Goal: Information Seeking & Learning: Check status

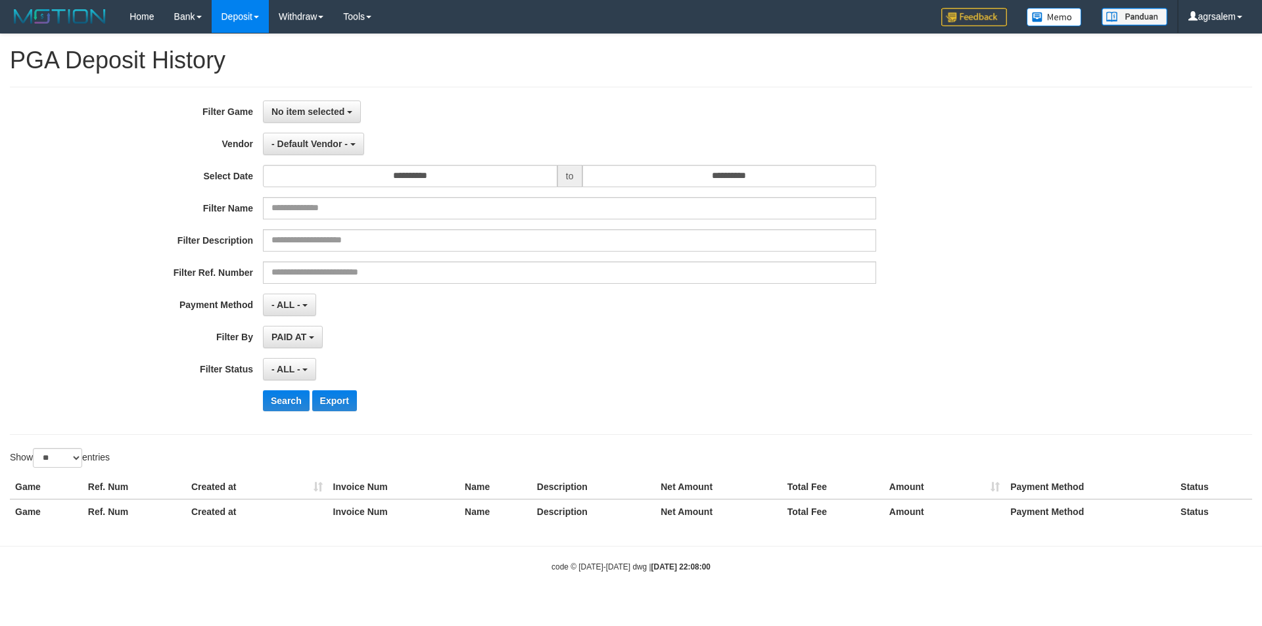
select select
select select "**"
select select
select select "**"
click at [313, 112] on span "No item selected" at bounding box center [307, 111] width 73 height 11
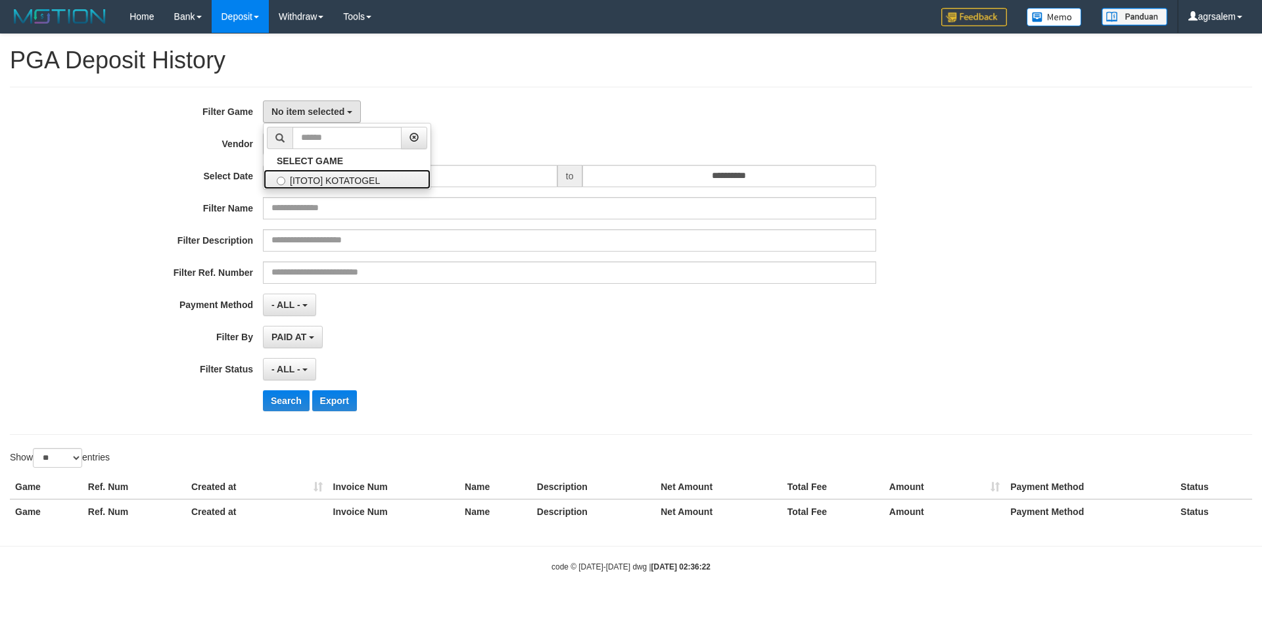
click at [331, 179] on label "[ITOTO] KOTATOGEL" at bounding box center [346, 180] width 167 height 20
select select "***"
click at [308, 139] on span "- Default Vendor -" at bounding box center [309, 144] width 76 height 11
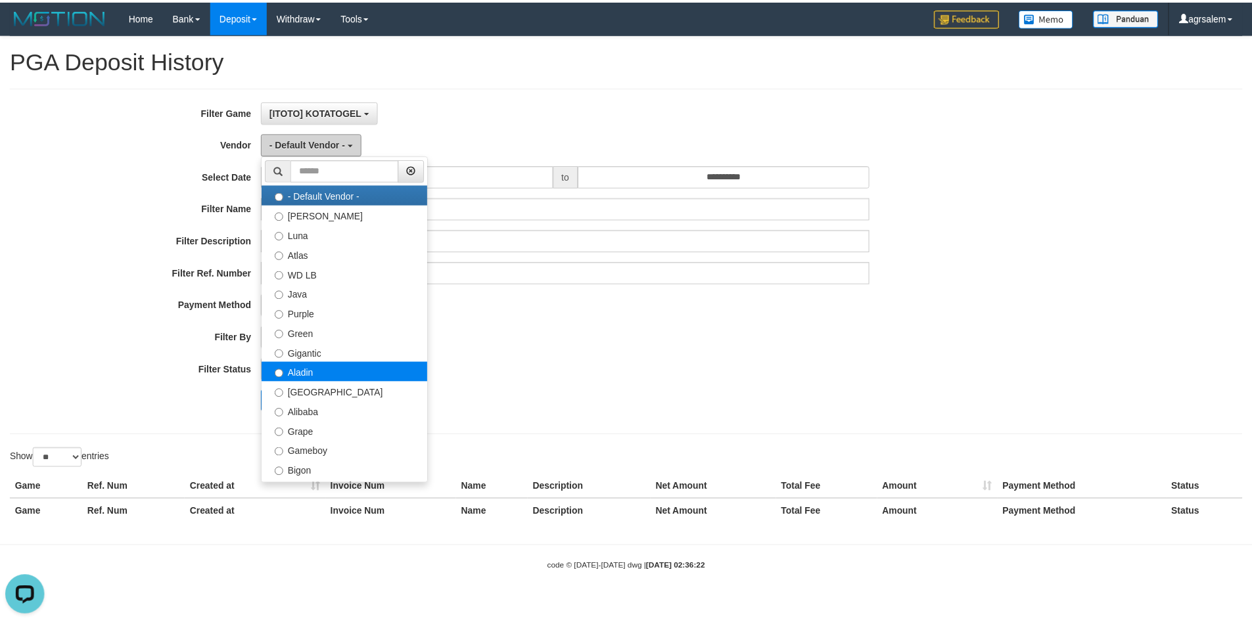
scroll to position [0, 0]
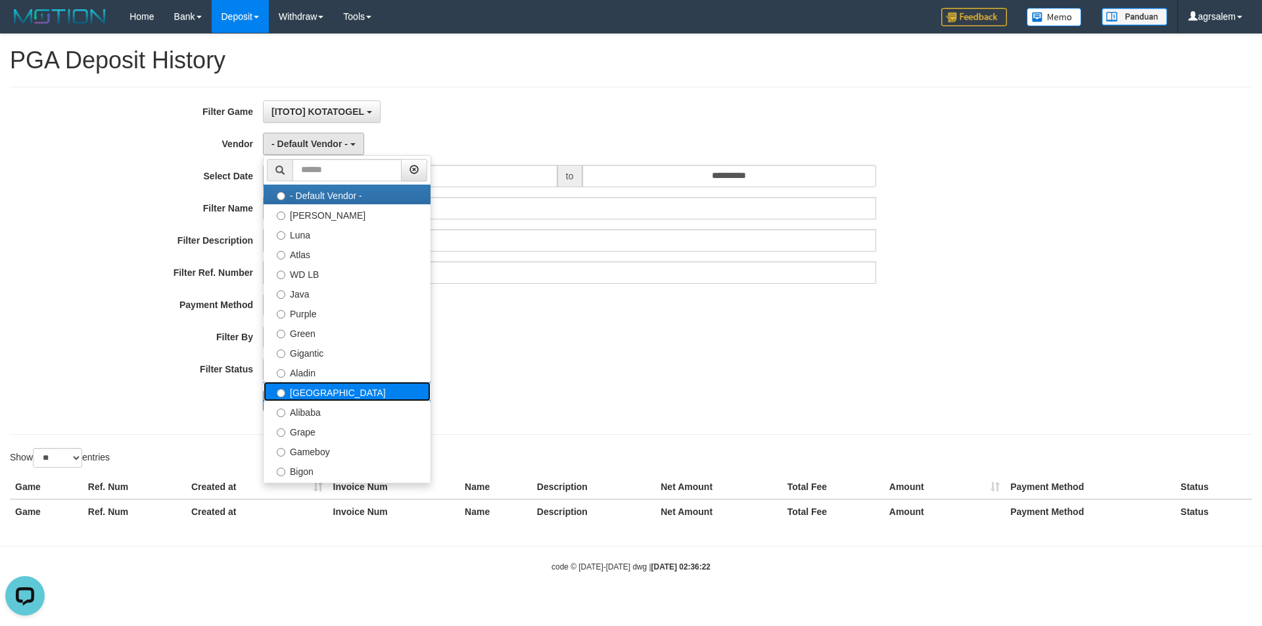
click at [309, 394] on label "[GEOGRAPHIC_DATA]" at bounding box center [346, 392] width 167 height 20
select select "**********"
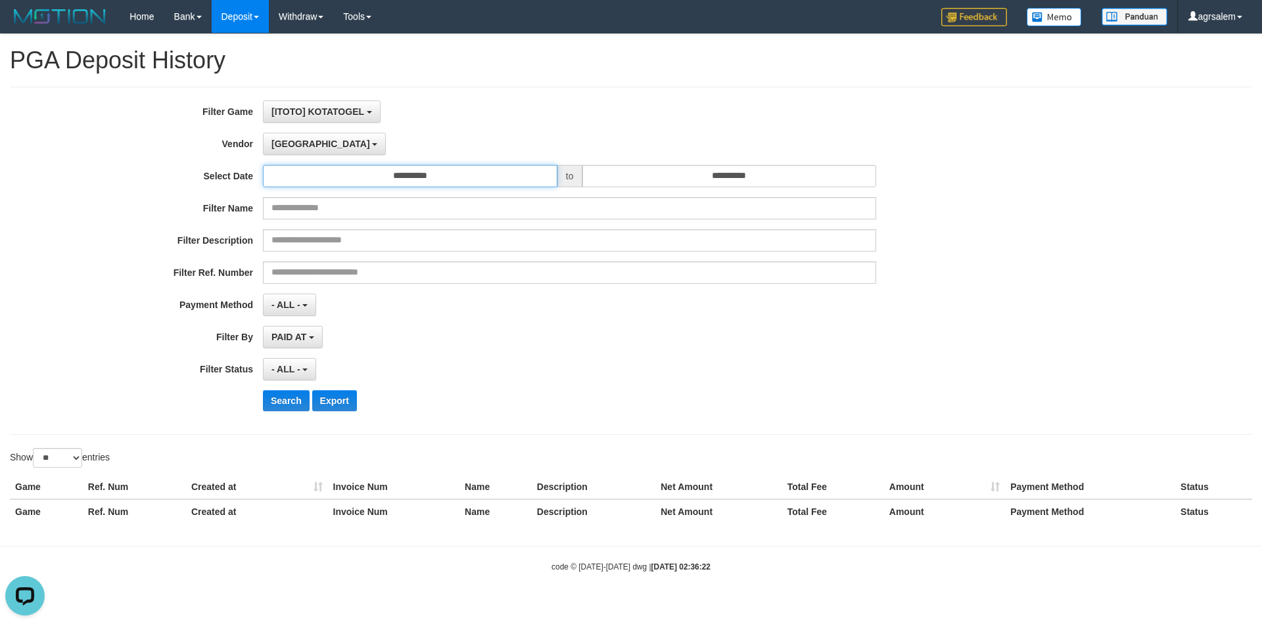
click at [414, 177] on input "**********" at bounding box center [410, 176] width 294 height 22
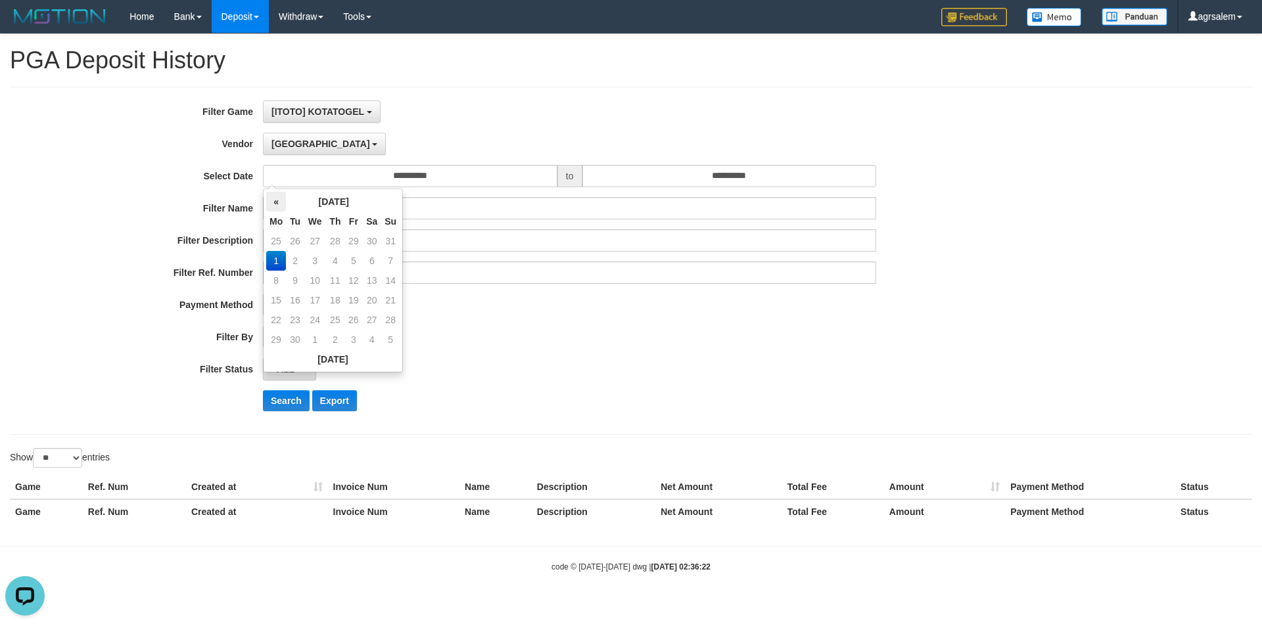
click at [275, 200] on th "«" at bounding box center [276, 202] width 20 height 20
click at [395, 318] on td "31" at bounding box center [390, 320] width 18 height 20
type input "**********"
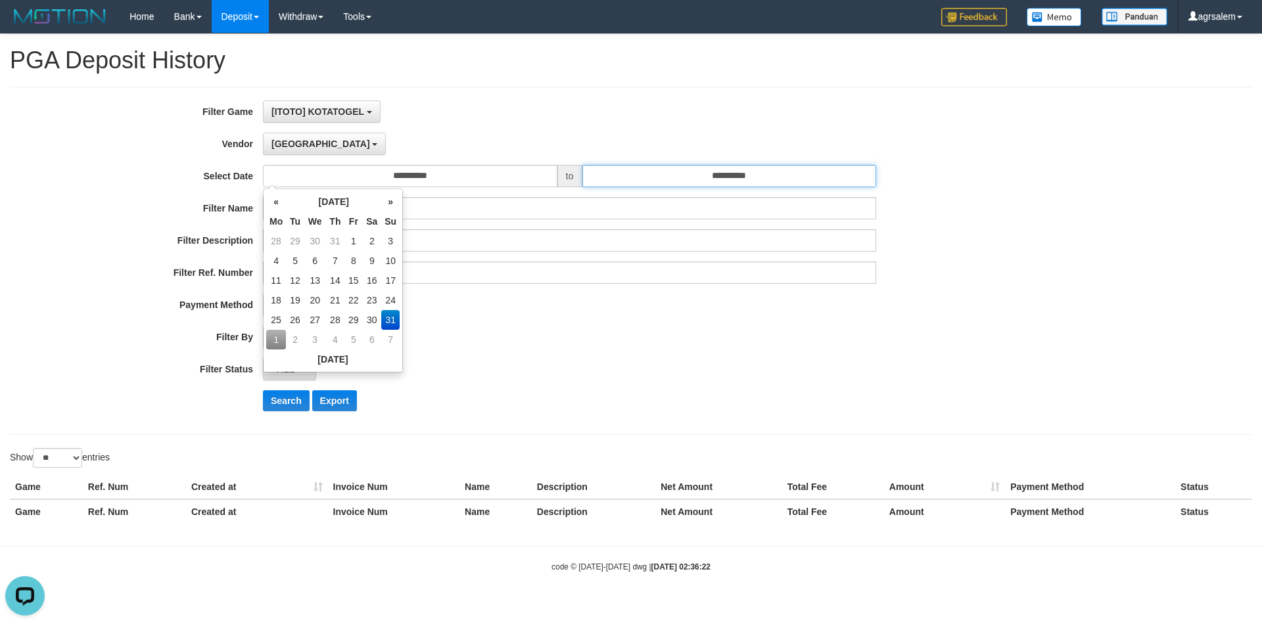
click at [698, 184] on input "**********" at bounding box center [729, 176] width 294 height 22
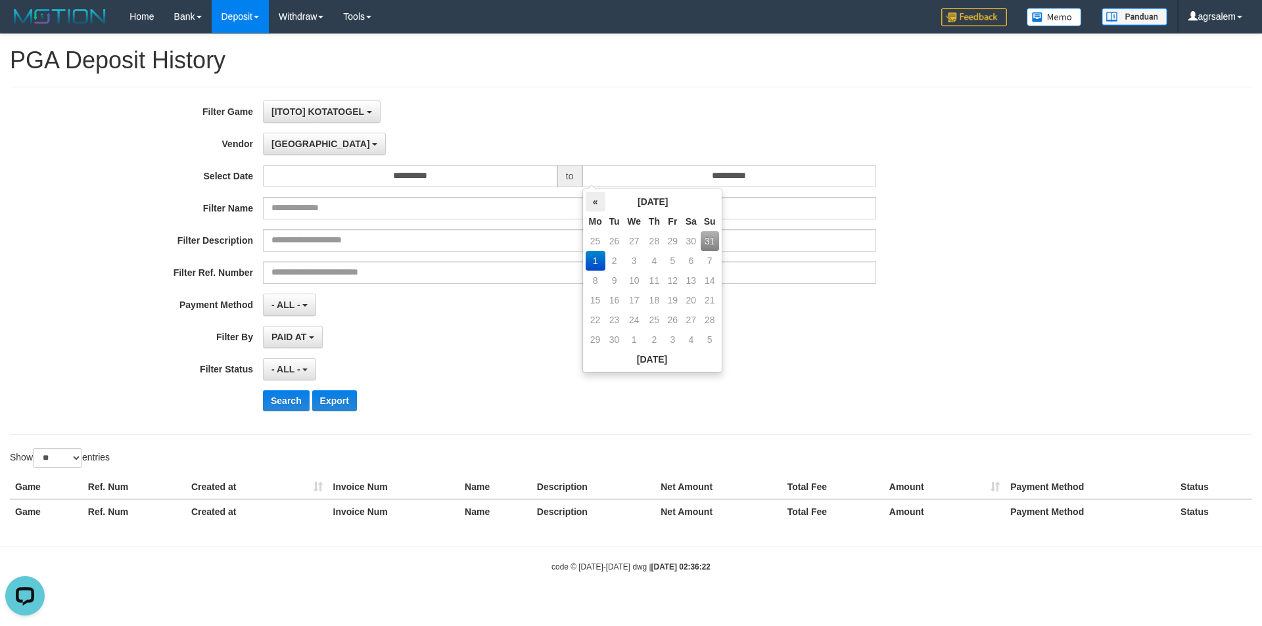
click at [595, 204] on th "«" at bounding box center [595, 202] width 20 height 20
click at [708, 319] on td "31" at bounding box center [709, 320] width 18 height 20
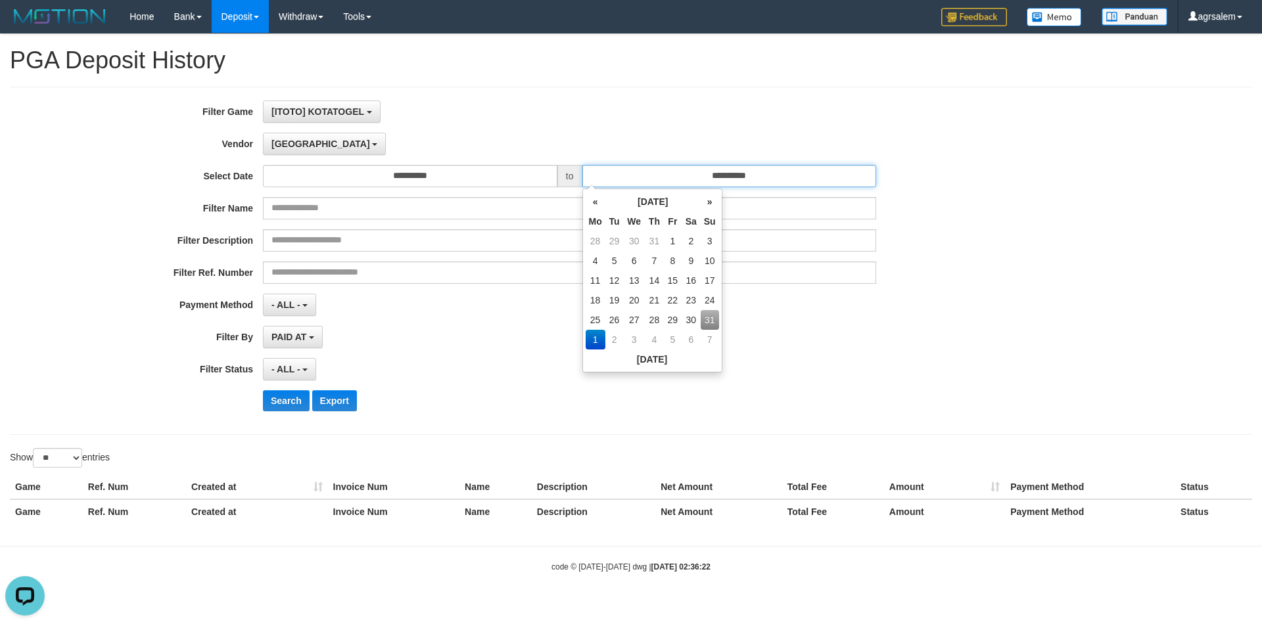
type input "**********"
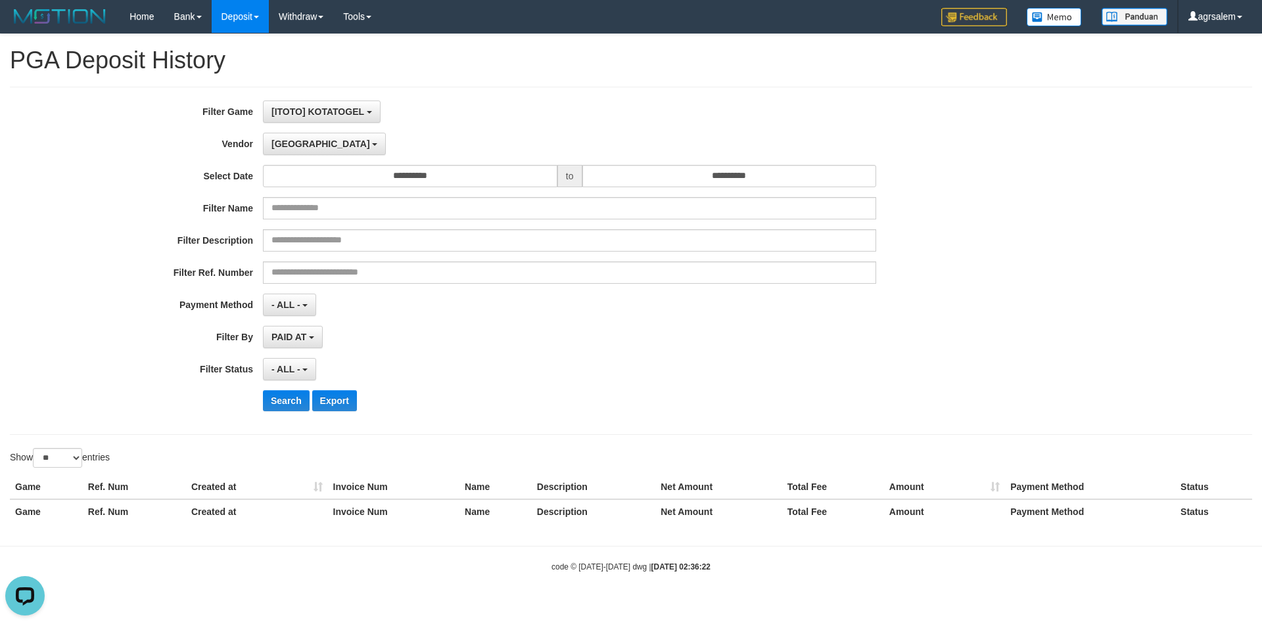
click at [900, 353] on div "**********" at bounding box center [525, 261] width 1051 height 321
click at [296, 373] on span "- ALL -" at bounding box center [285, 369] width 29 height 11
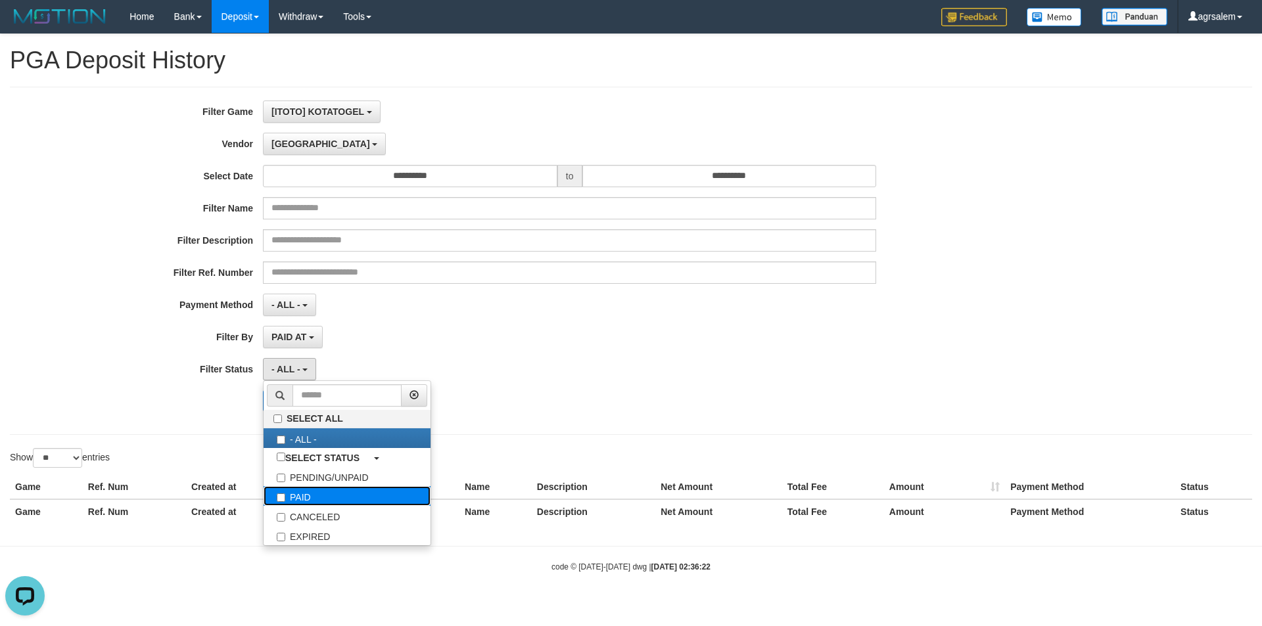
drag, startPoint x: 300, startPoint y: 497, endPoint x: 526, endPoint y: 432, distance: 235.2
click at [300, 497] on label "PAID" at bounding box center [346, 496] width 167 height 20
select select "*"
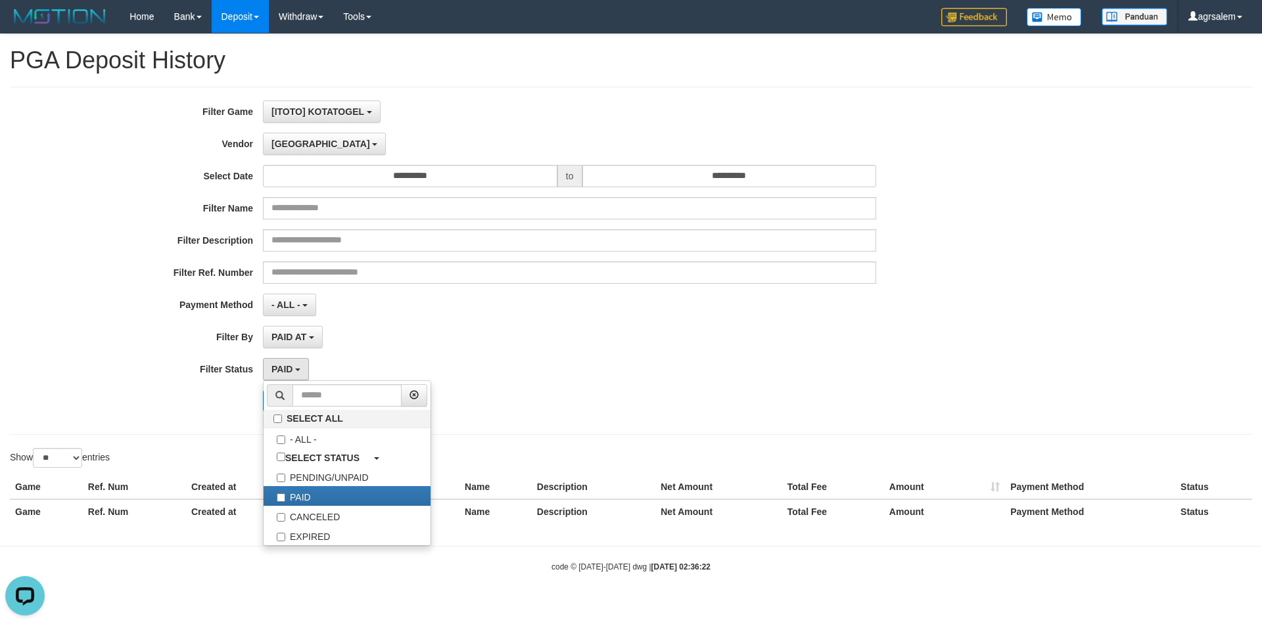
drag, startPoint x: 679, startPoint y: 365, endPoint x: 597, endPoint y: 410, distance: 93.5
click at [681, 371] on div "PAID SELECT ALL - ALL - SELECT STATUS PENDING/UNPAID PAID CANCELED EXPIRED" at bounding box center [569, 369] width 613 height 22
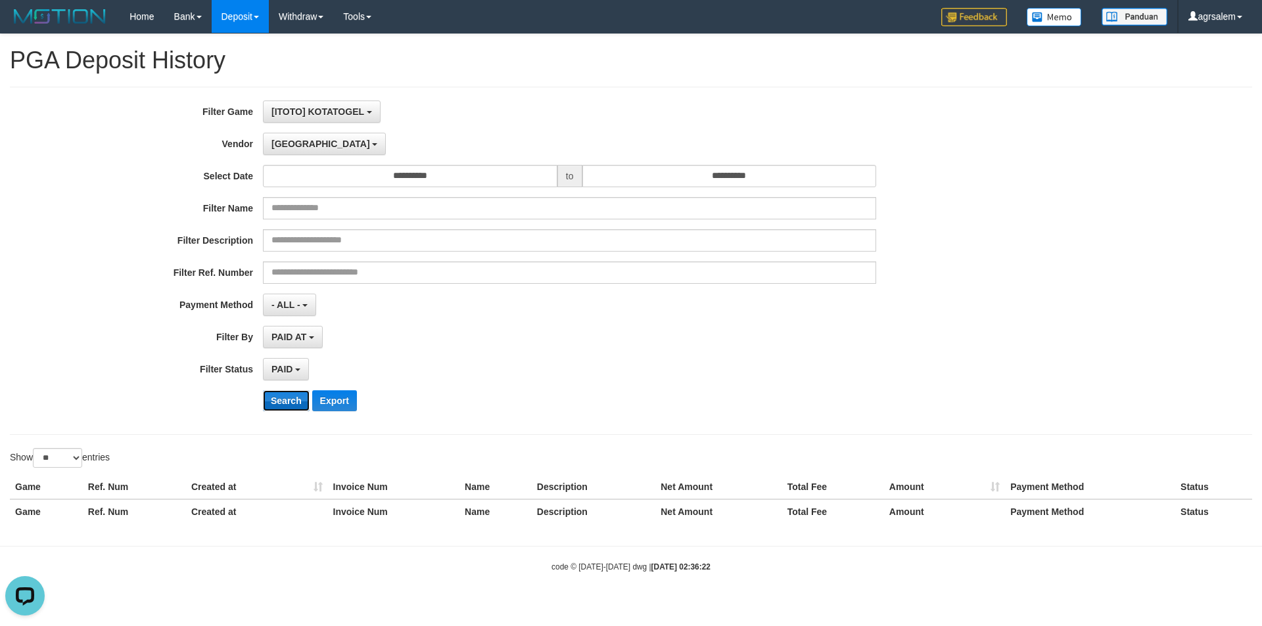
click at [281, 406] on button "Search" at bounding box center [286, 400] width 47 height 21
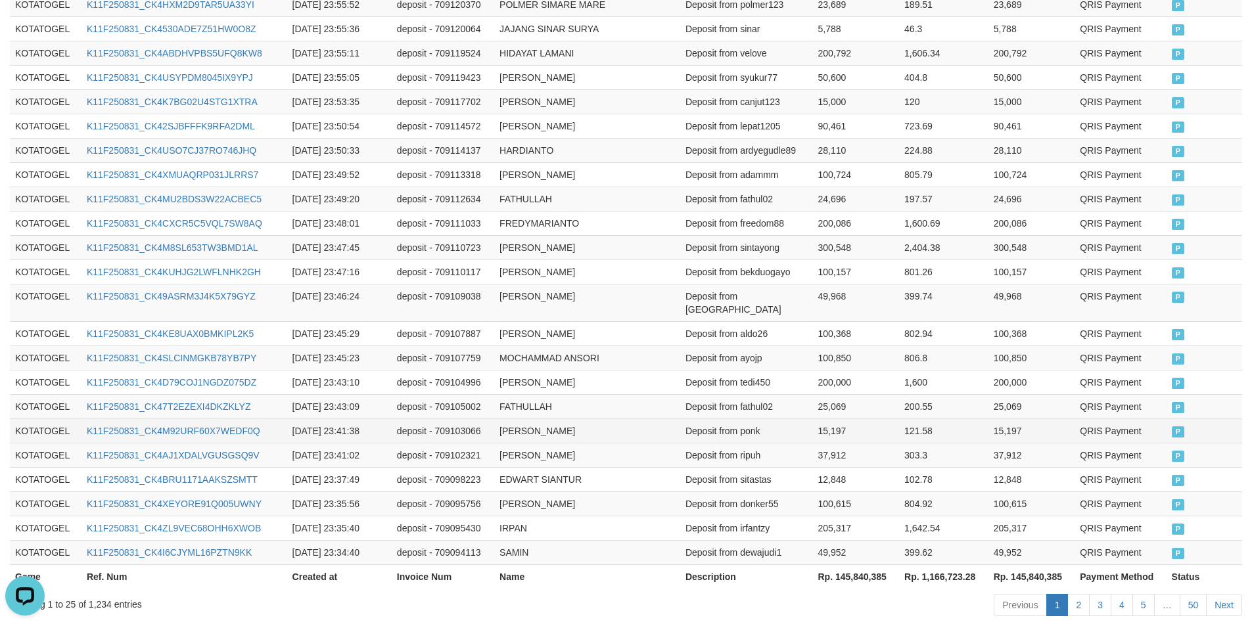
scroll to position [610, 0]
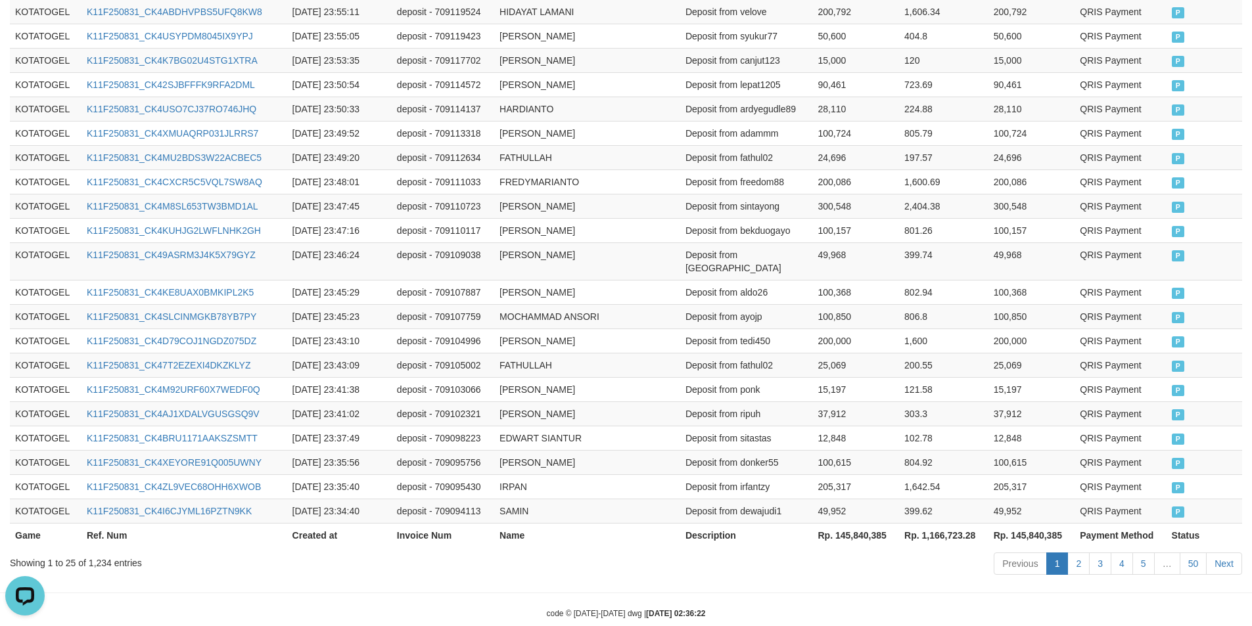
click at [847, 523] on th "Rp. 145,840,385" at bounding box center [855, 535] width 87 height 24
copy th "145,840,385"
click at [847, 523] on th "Rp. 145,840,385" at bounding box center [855, 535] width 87 height 24
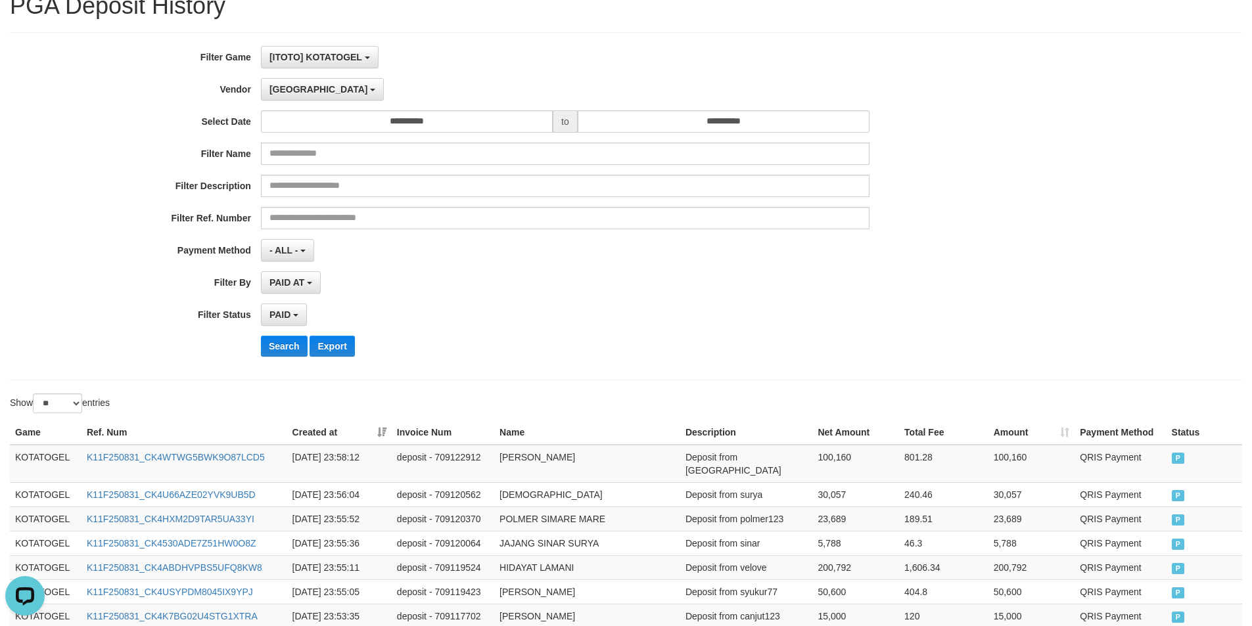
scroll to position [41, 0]
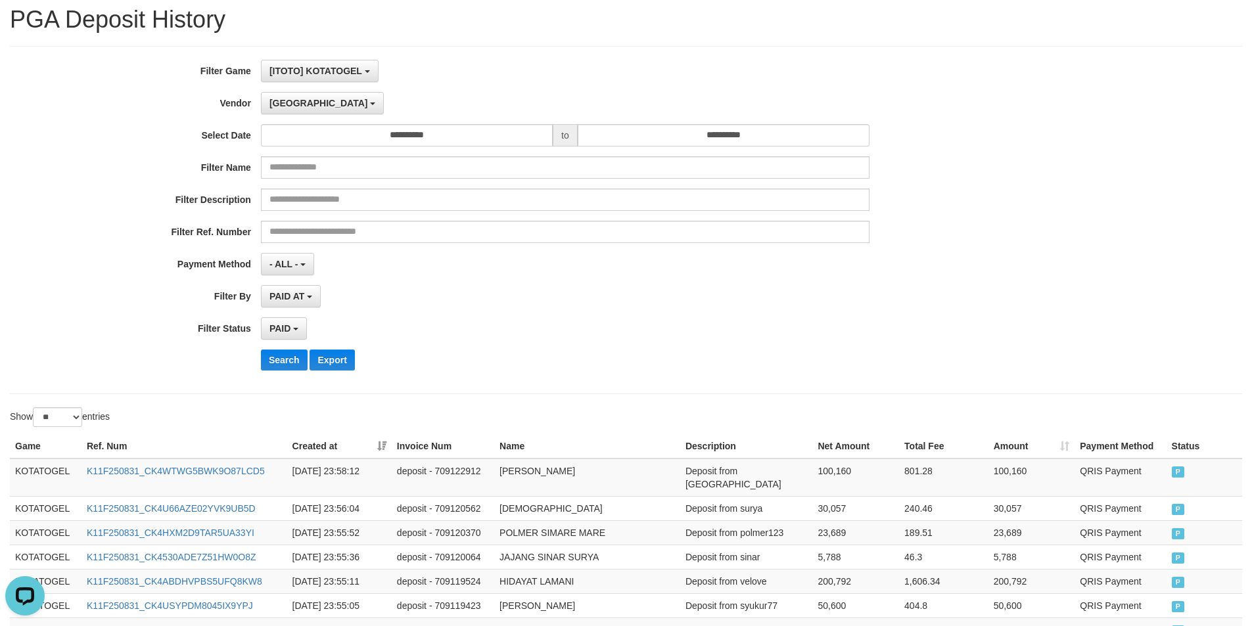
click at [292, 115] on div "**********" at bounding box center [521, 220] width 1043 height 321
click at [290, 103] on span "[GEOGRAPHIC_DATA]" at bounding box center [318, 103] width 99 height 11
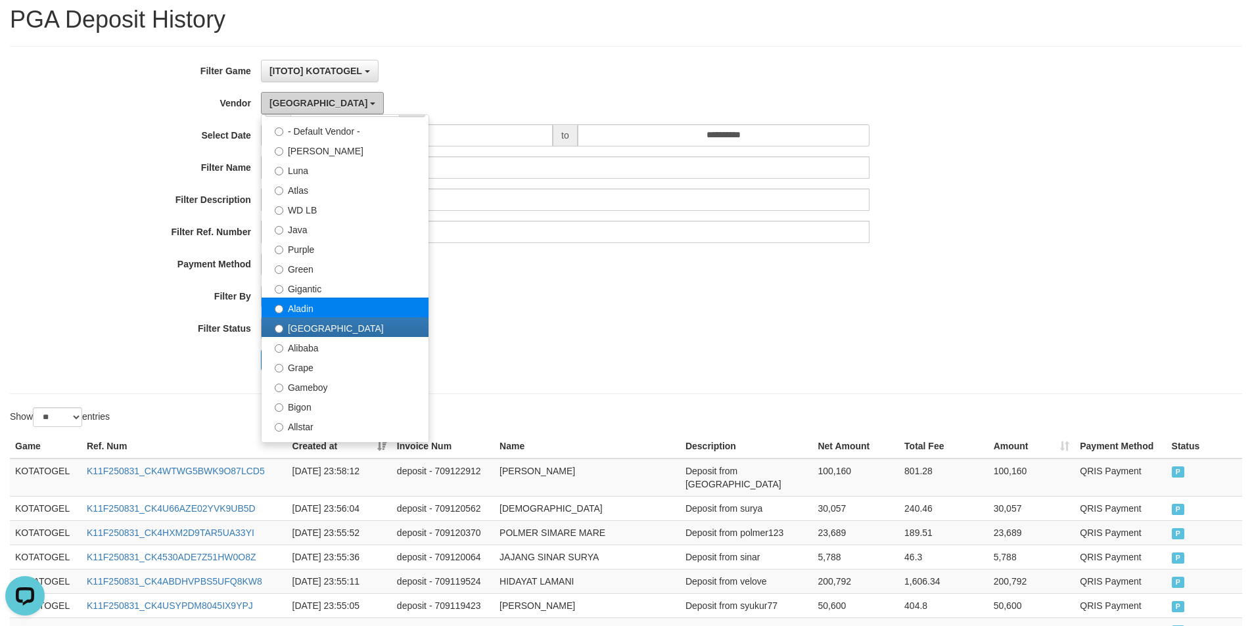
scroll to position [44, 0]
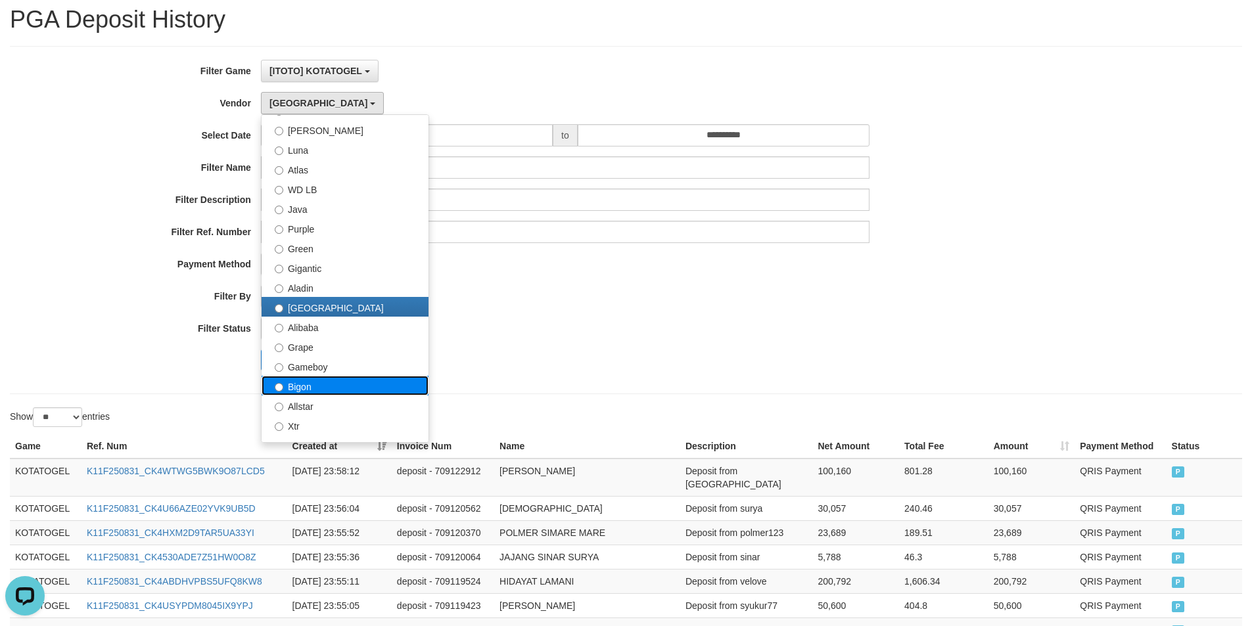
click at [306, 386] on label "Bigon" at bounding box center [345, 386] width 167 height 20
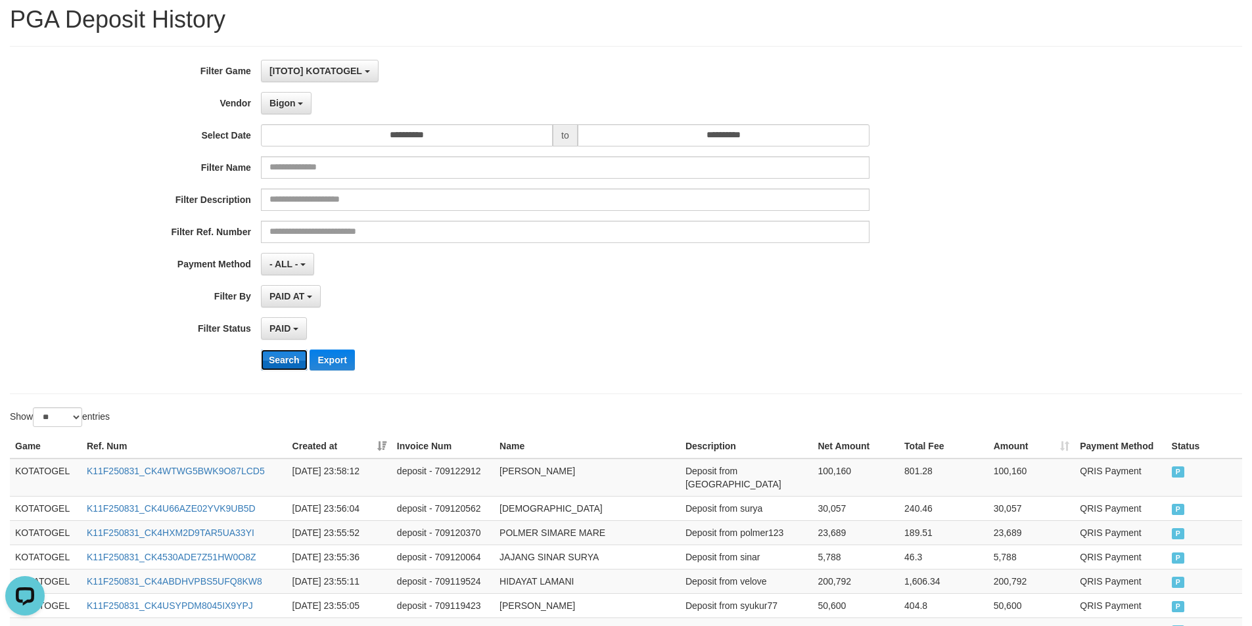
drag, startPoint x: 280, startPoint y: 360, endPoint x: 312, endPoint y: 358, distance: 32.3
click at [280, 359] on button "Search" at bounding box center [284, 360] width 47 height 21
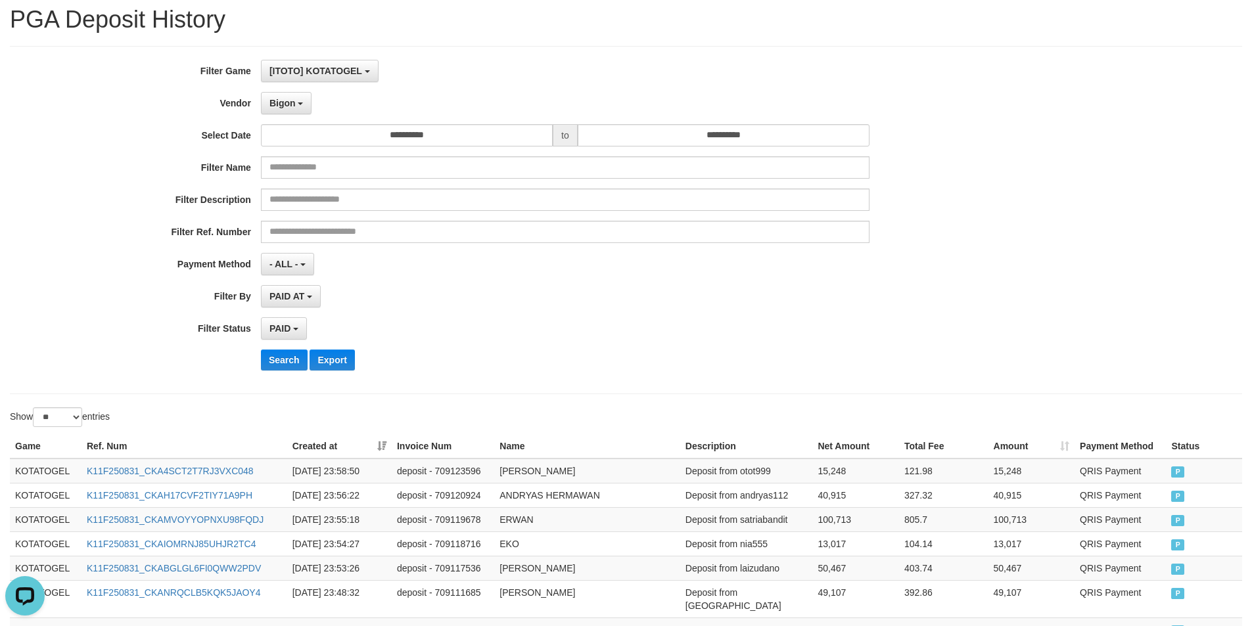
click at [597, 380] on div "**********" at bounding box center [521, 220] width 1043 height 321
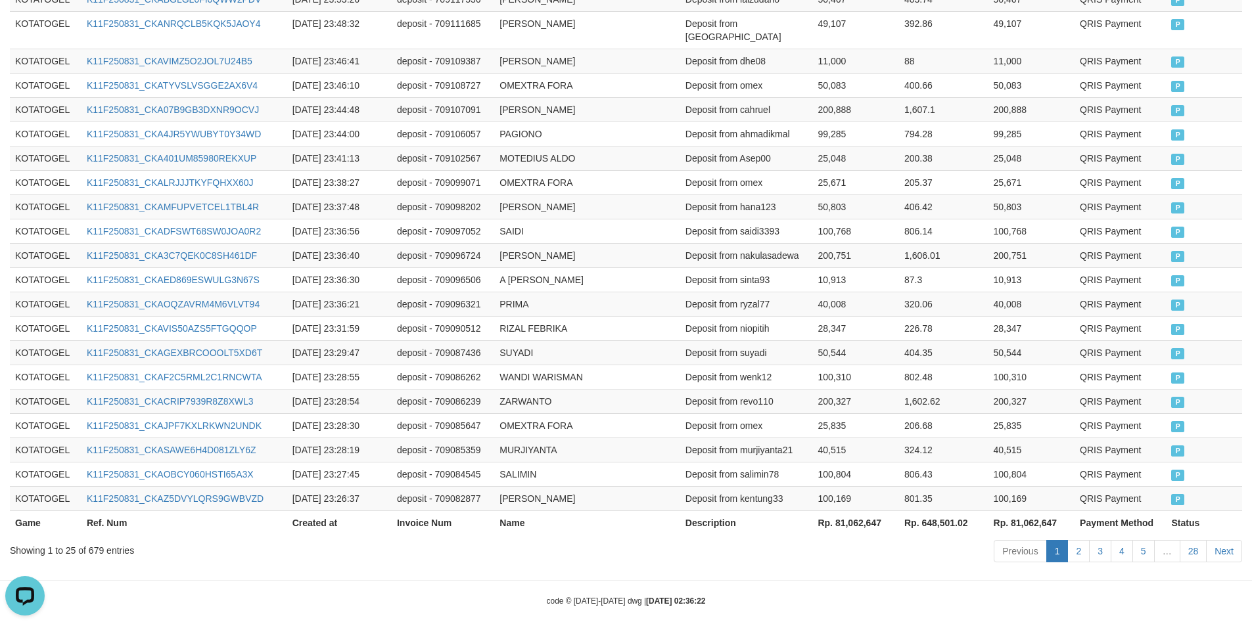
scroll to position [610, 0]
click at [846, 511] on th "Rp. 81,062,647" at bounding box center [855, 522] width 87 height 24
copy th "81,062,647"
click at [846, 511] on th "Rp. 81,062,647" at bounding box center [855, 522] width 87 height 24
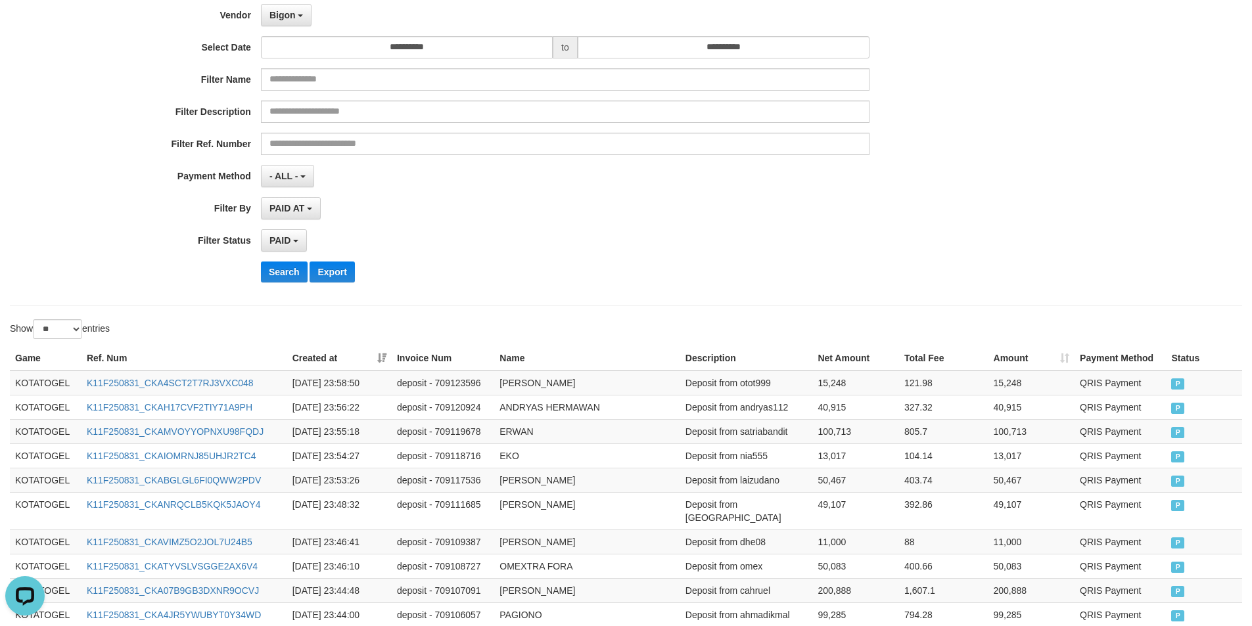
scroll to position [41, 0]
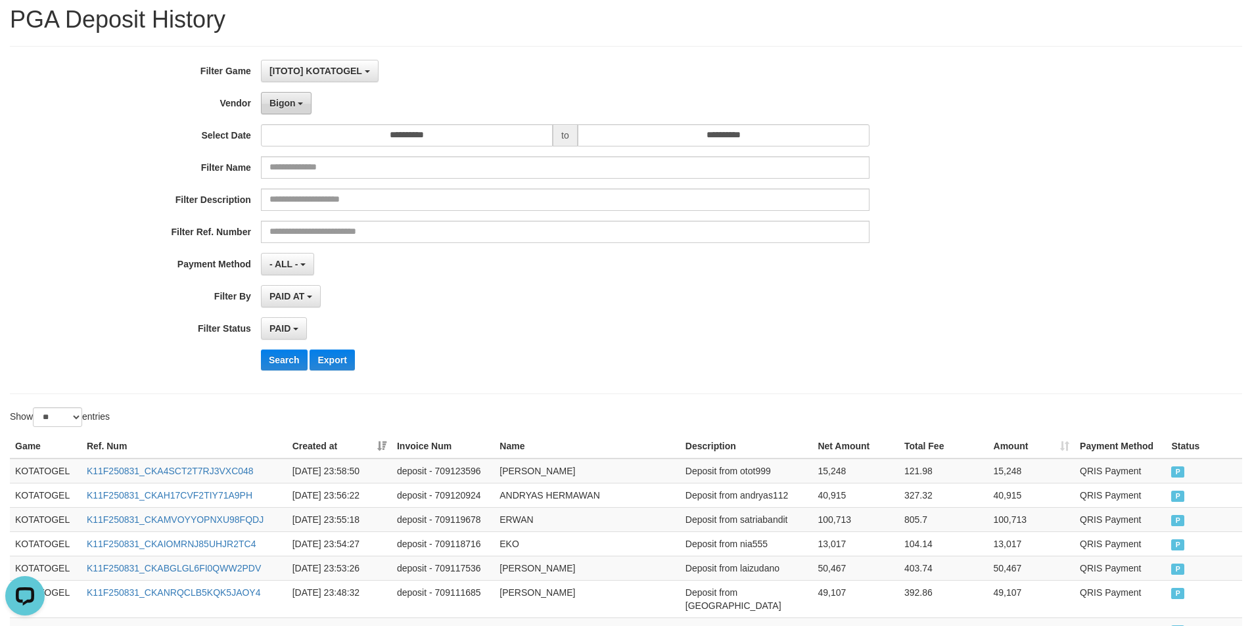
click at [285, 108] on span "Bigon" at bounding box center [282, 103] width 26 height 11
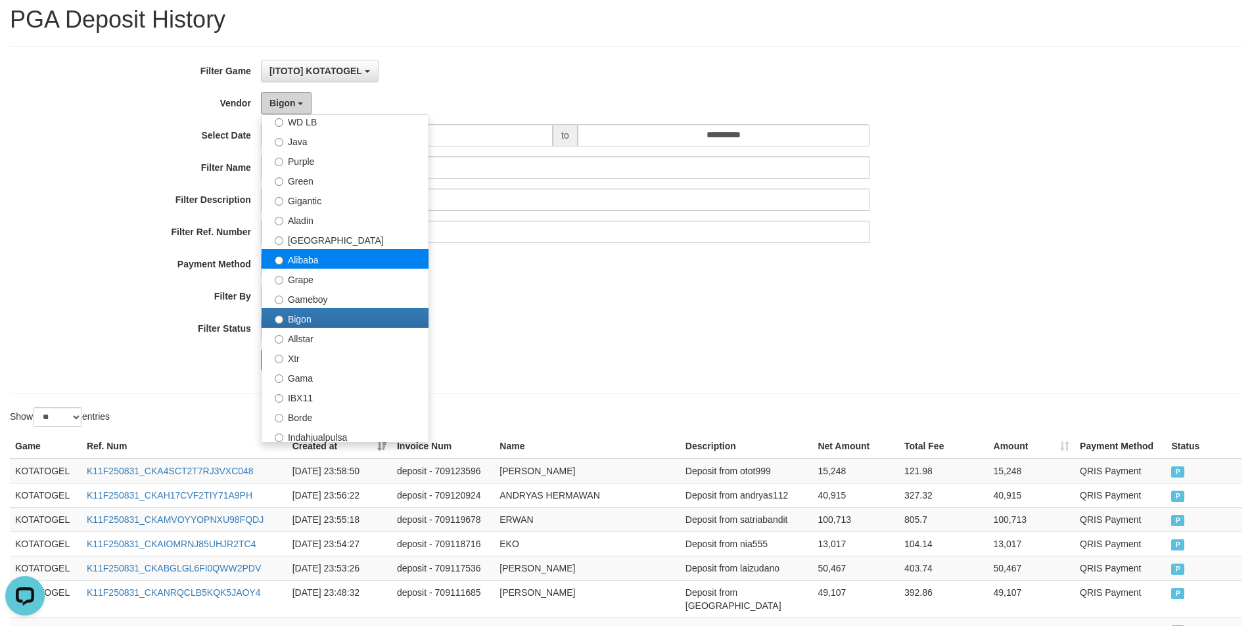
scroll to position [131, 0]
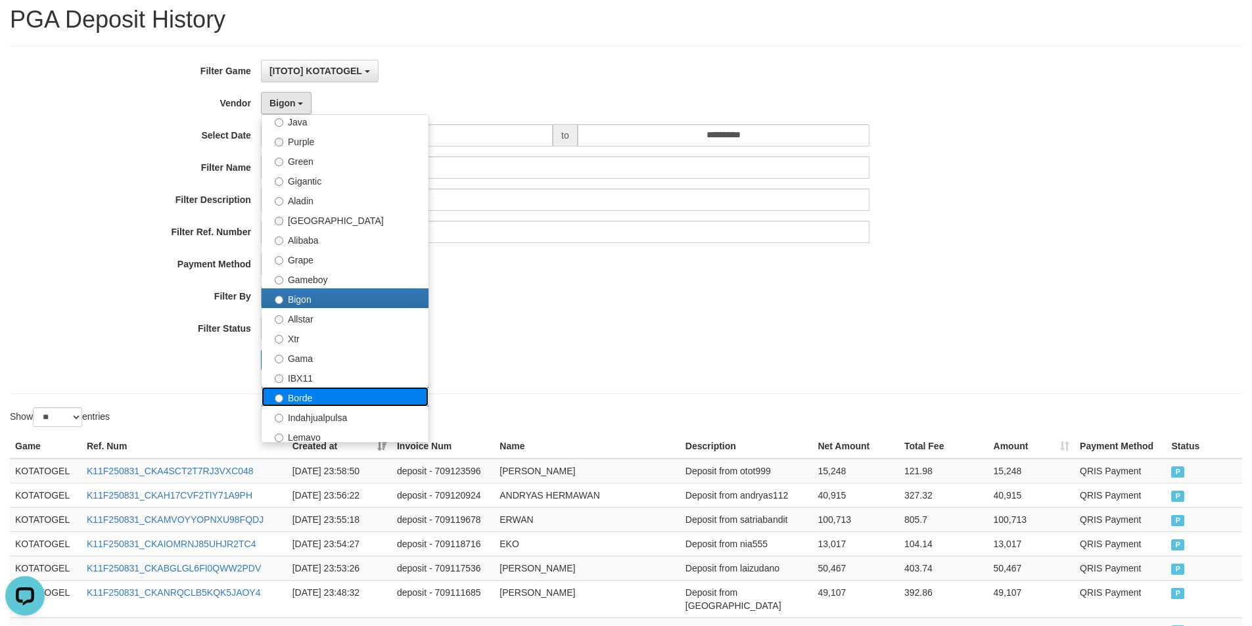
click at [311, 401] on label "Borde" at bounding box center [345, 397] width 167 height 20
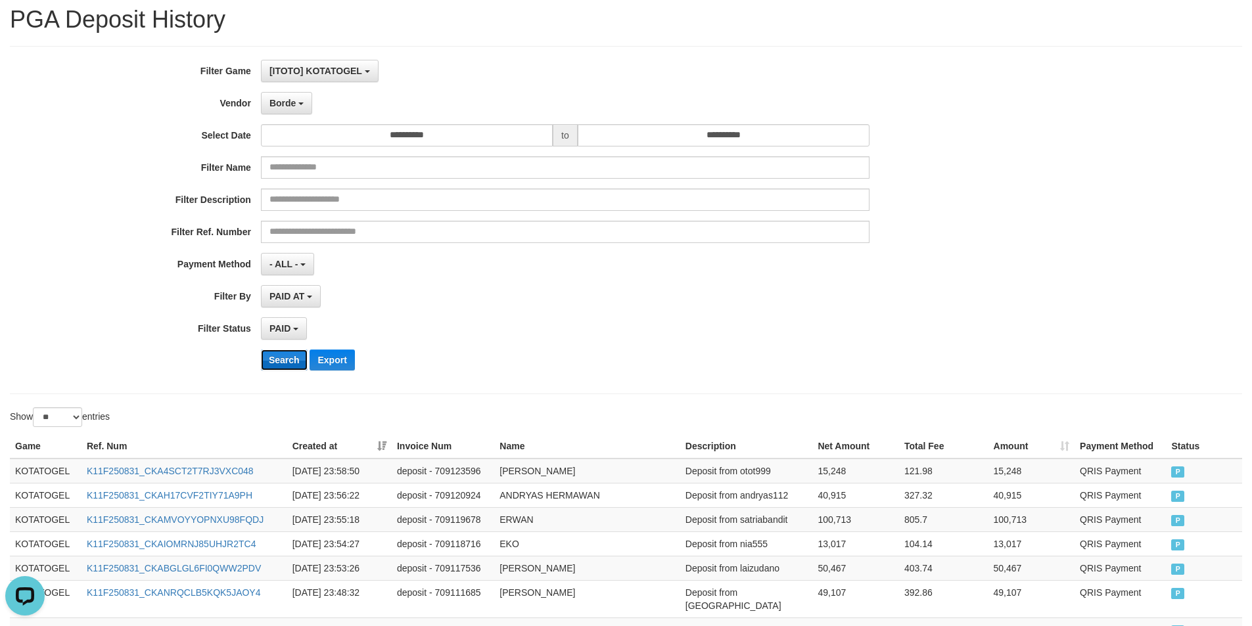
click at [279, 359] on button "Search" at bounding box center [284, 360] width 47 height 21
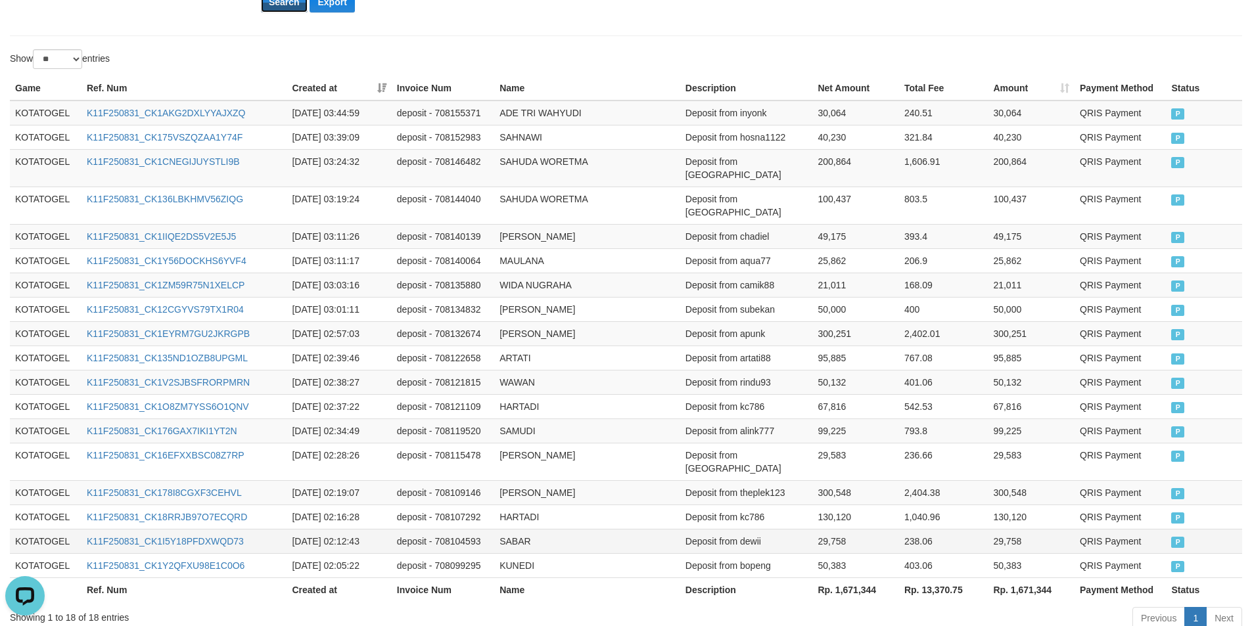
scroll to position [440, 0]
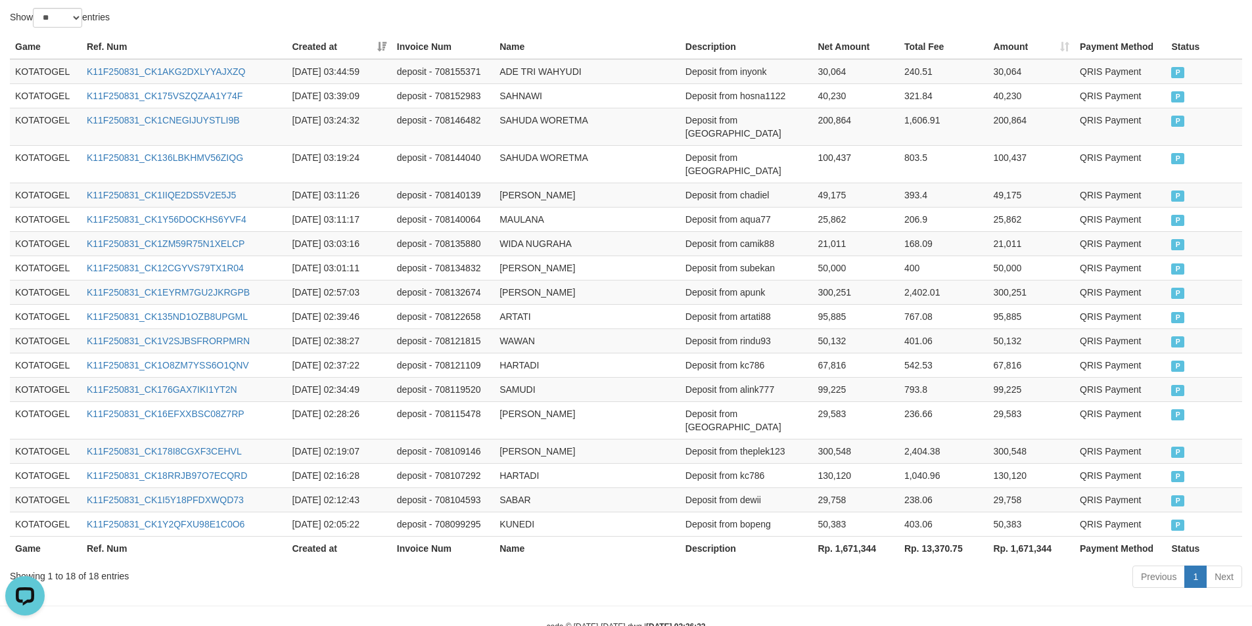
click at [843, 536] on th "Rp. 1,671,344" at bounding box center [855, 548] width 87 height 24
copy th "1,671,344"
click at [843, 536] on th "Rp. 1,671,344" at bounding box center [855, 548] width 87 height 24
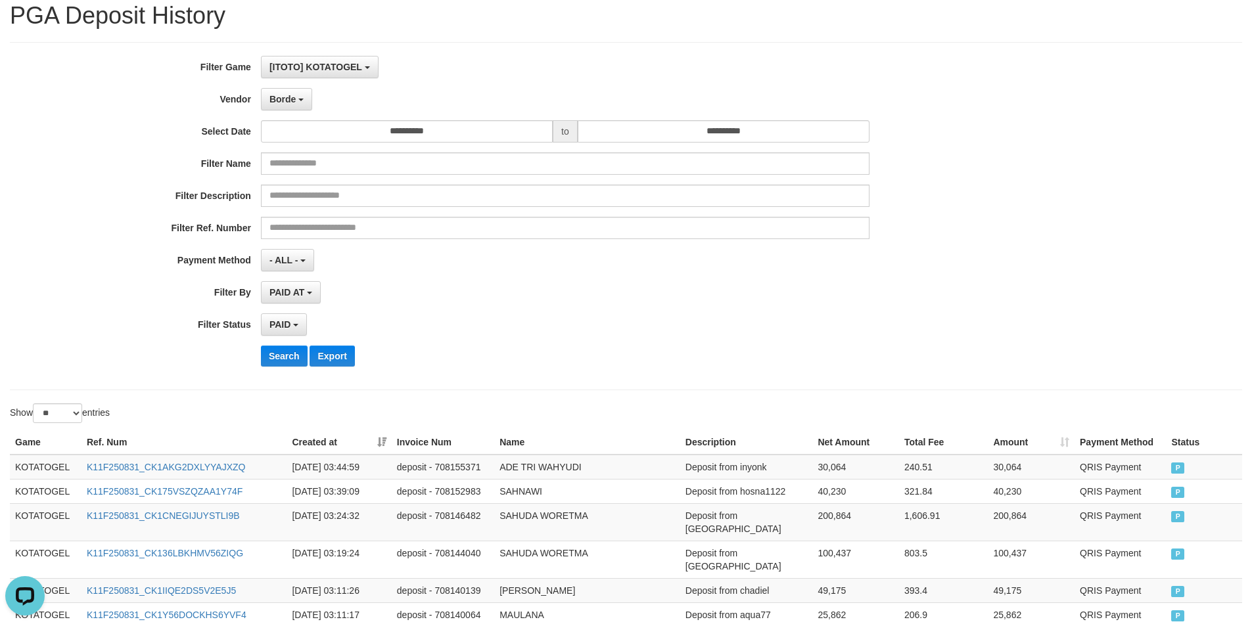
scroll to position [0, 0]
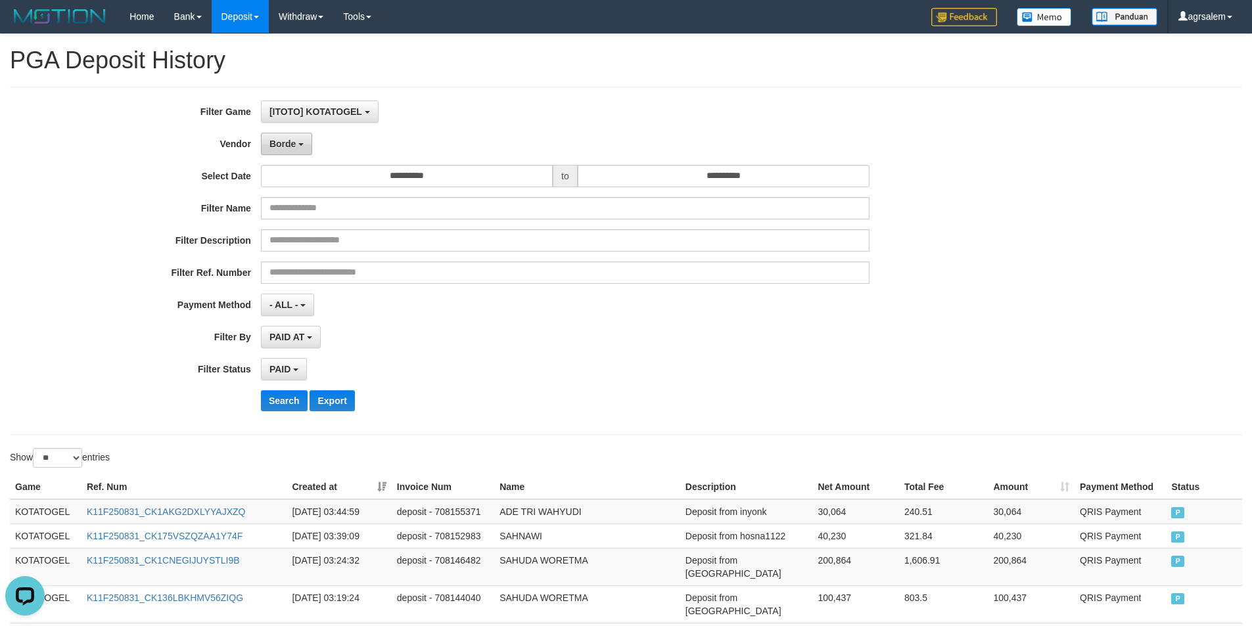
click at [290, 149] on button "Borde" at bounding box center [286, 144] width 51 height 22
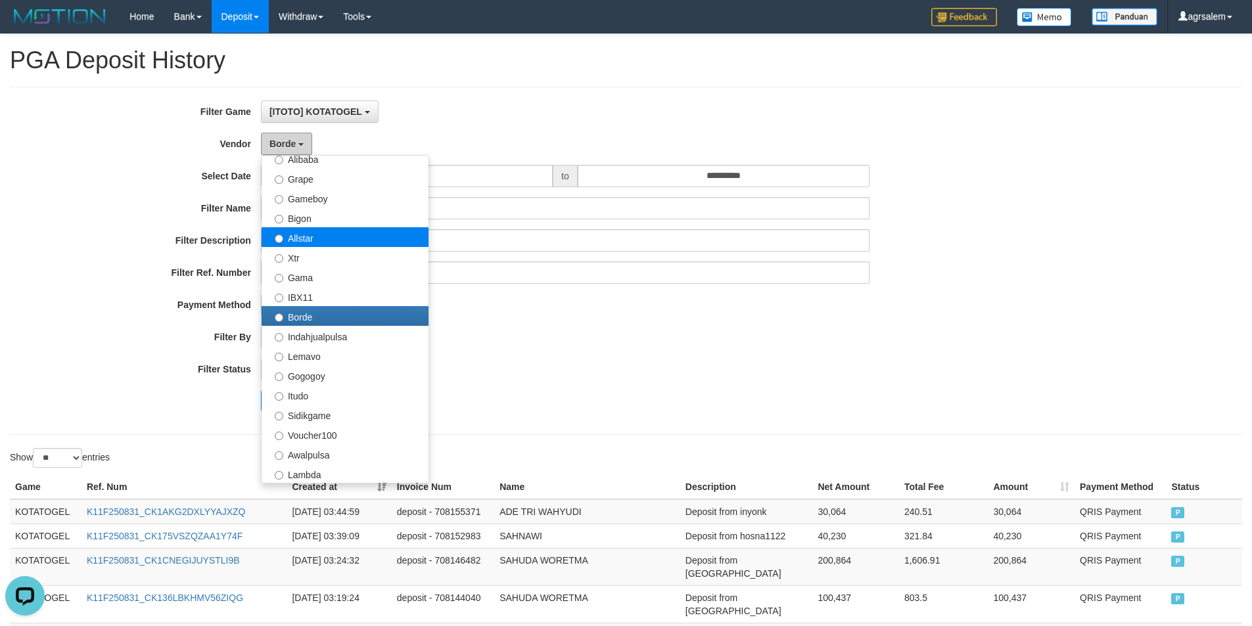
scroll to position [263, 0]
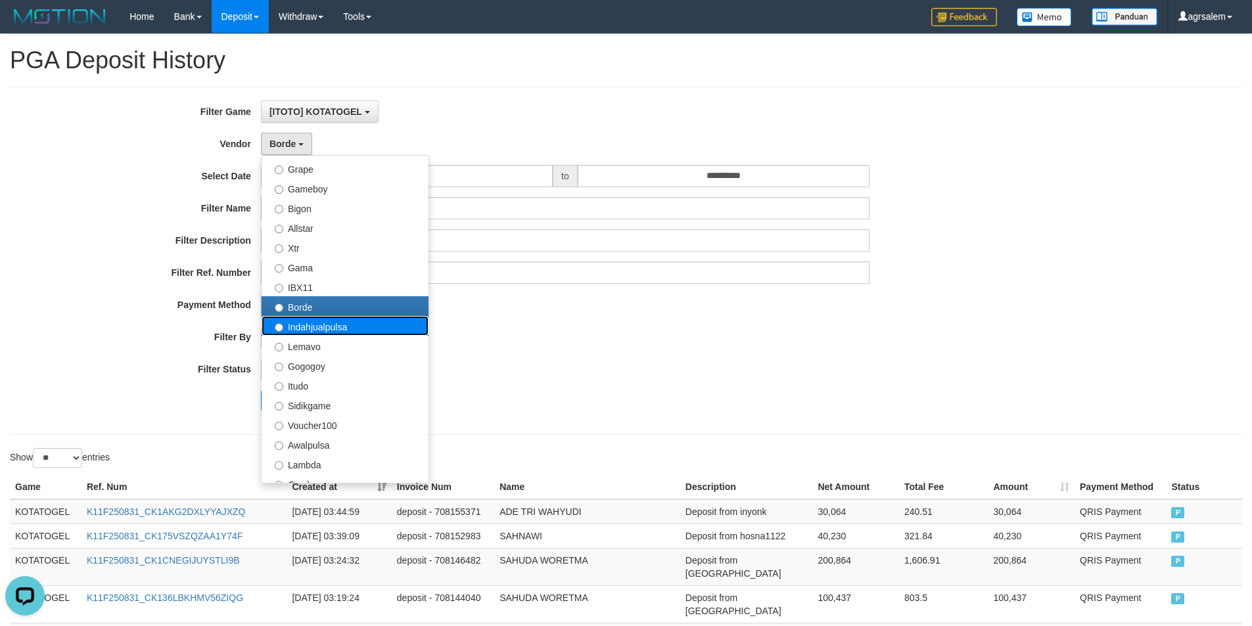
click at [299, 327] on label "Indahjualpulsa" at bounding box center [345, 326] width 167 height 20
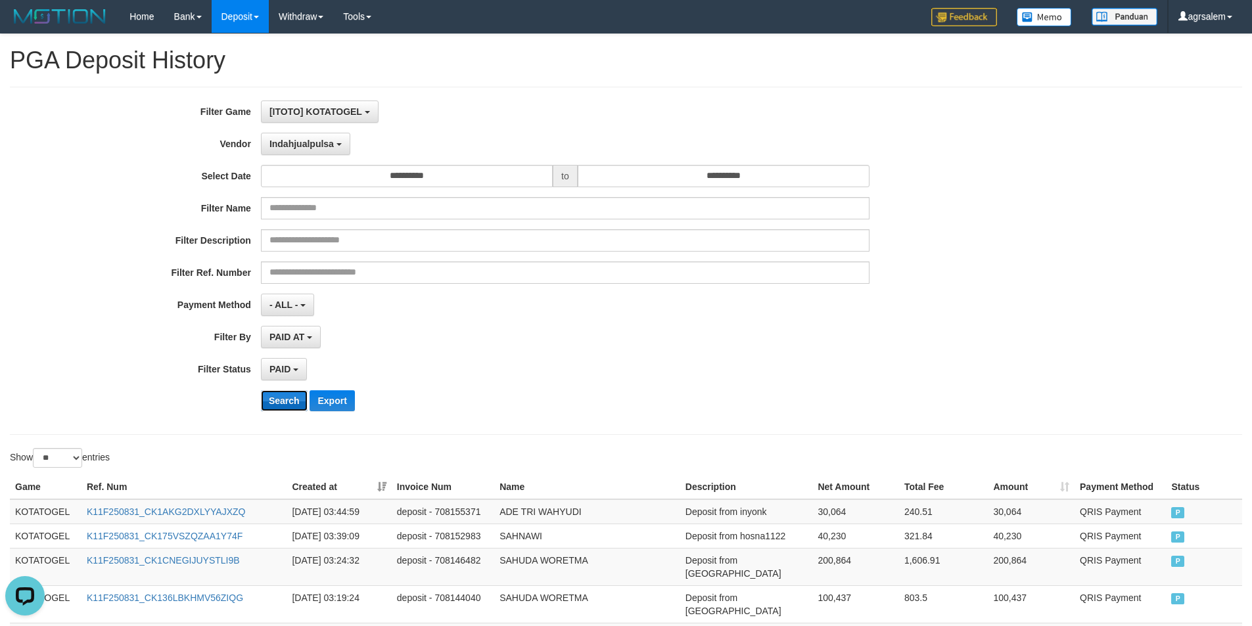
click at [279, 389] on div "**********" at bounding box center [521, 261] width 1043 height 321
click at [278, 404] on button "Search" at bounding box center [284, 400] width 47 height 21
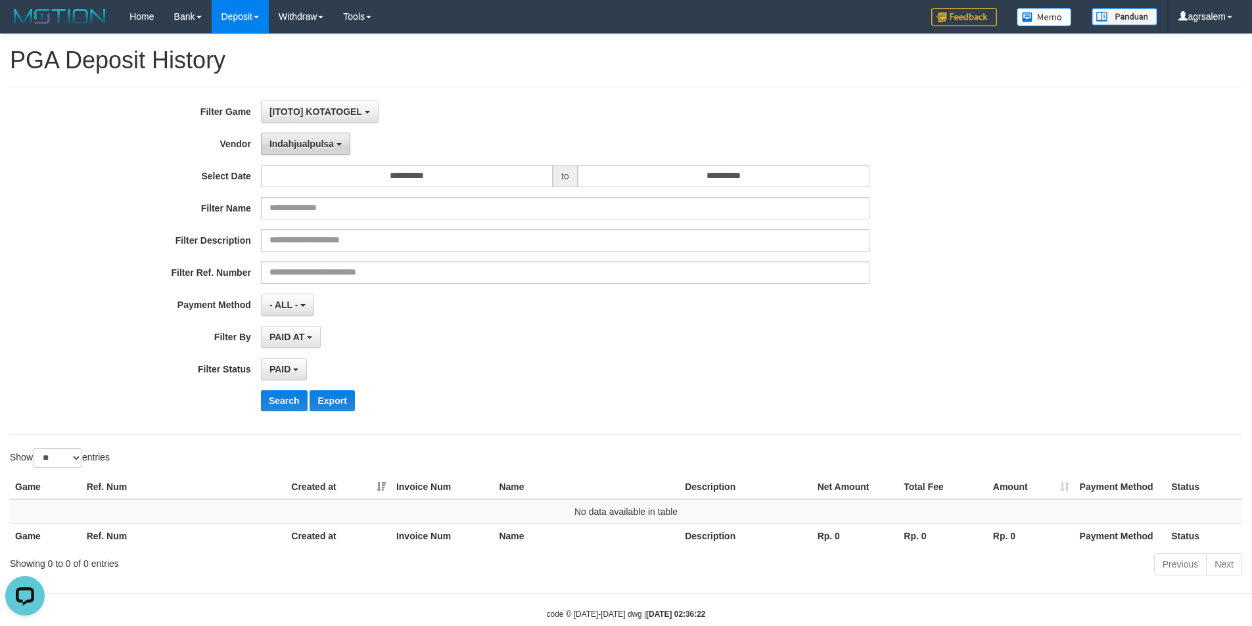
click at [305, 144] on span "Indahjualpulsa" at bounding box center [301, 144] width 64 height 11
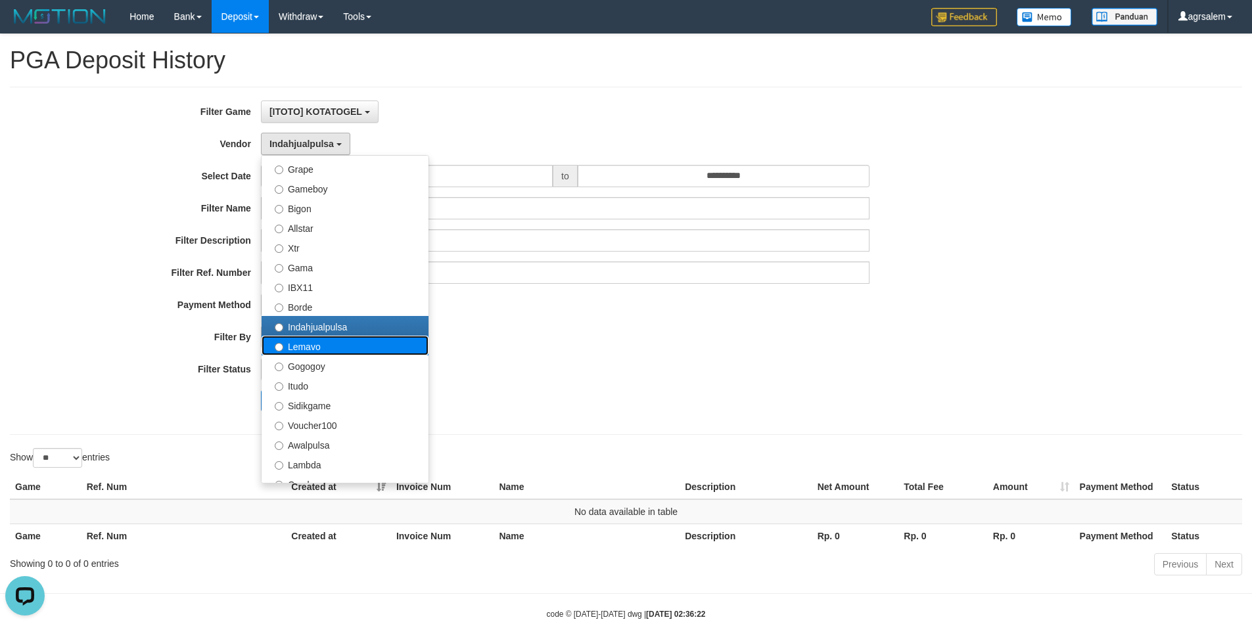
click at [303, 351] on label "Lemavo" at bounding box center [345, 346] width 167 height 20
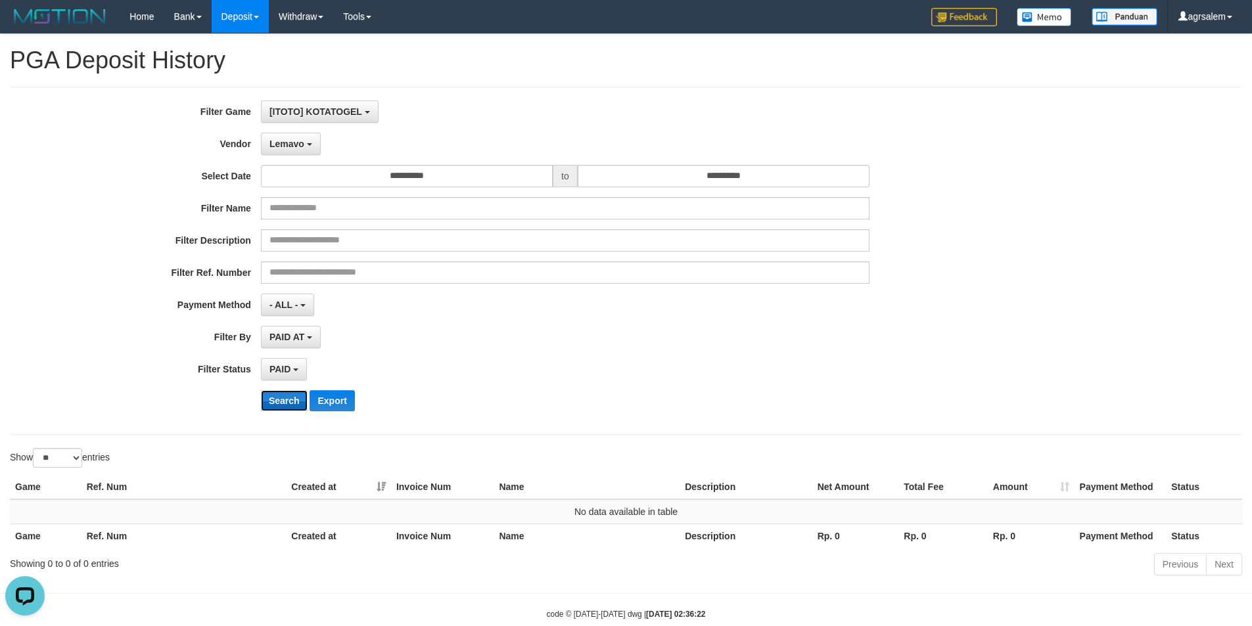
click at [271, 396] on button "Search" at bounding box center [284, 400] width 47 height 21
click at [303, 144] on span "Lemavo" at bounding box center [286, 144] width 35 height 11
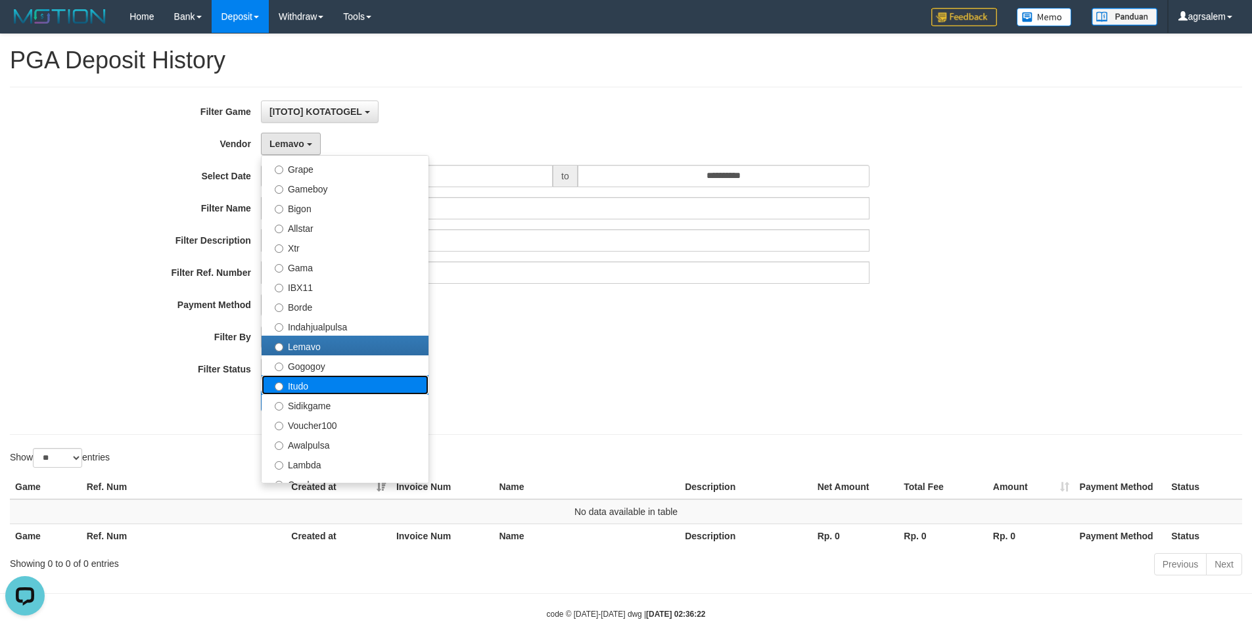
click at [305, 377] on label "Itudo" at bounding box center [345, 385] width 167 height 20
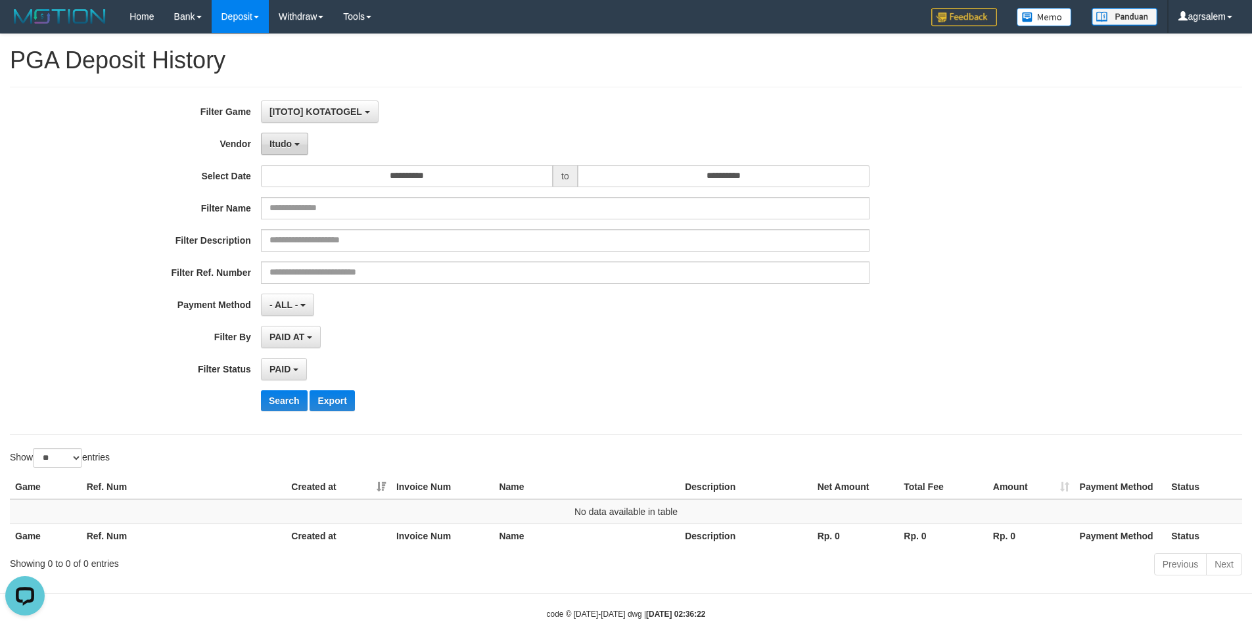
click at [290, 152] on button "Itudo" at bounding box center [284, 144] width 47 height 22
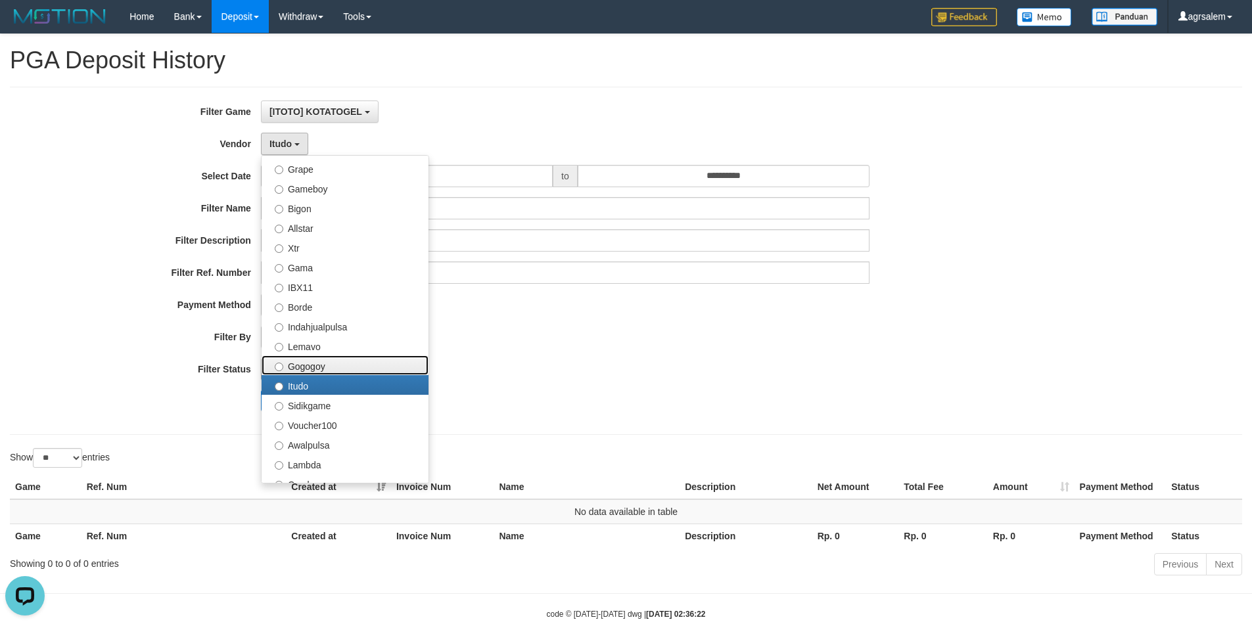
click at [302, 364] on label "Gogogoy" at bounding box center [345, 365] width 167 height 20
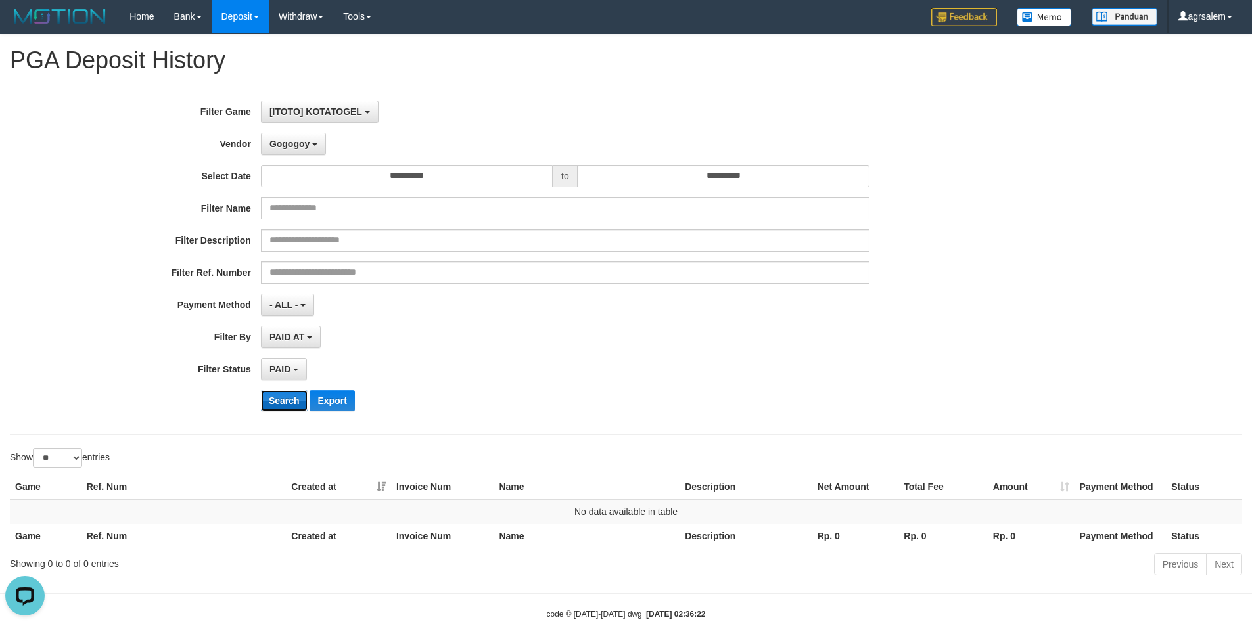
click at [274, 403] on button "Search" at bounding box center [284, 400] width 47 height 21
click at [294, 146] on span "Gogogoy" at bounding box center [289, 144] width 40 height 11
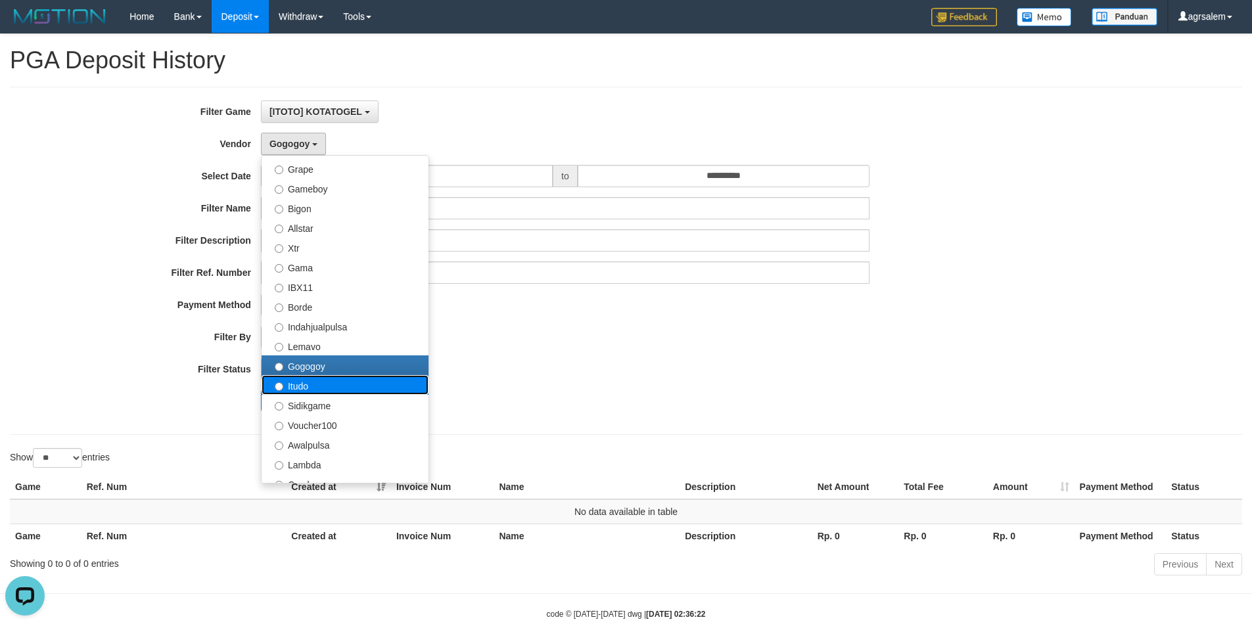
click at [302, 388] on label "Itudo" at bounding box center [345, 385] width 167 height 20
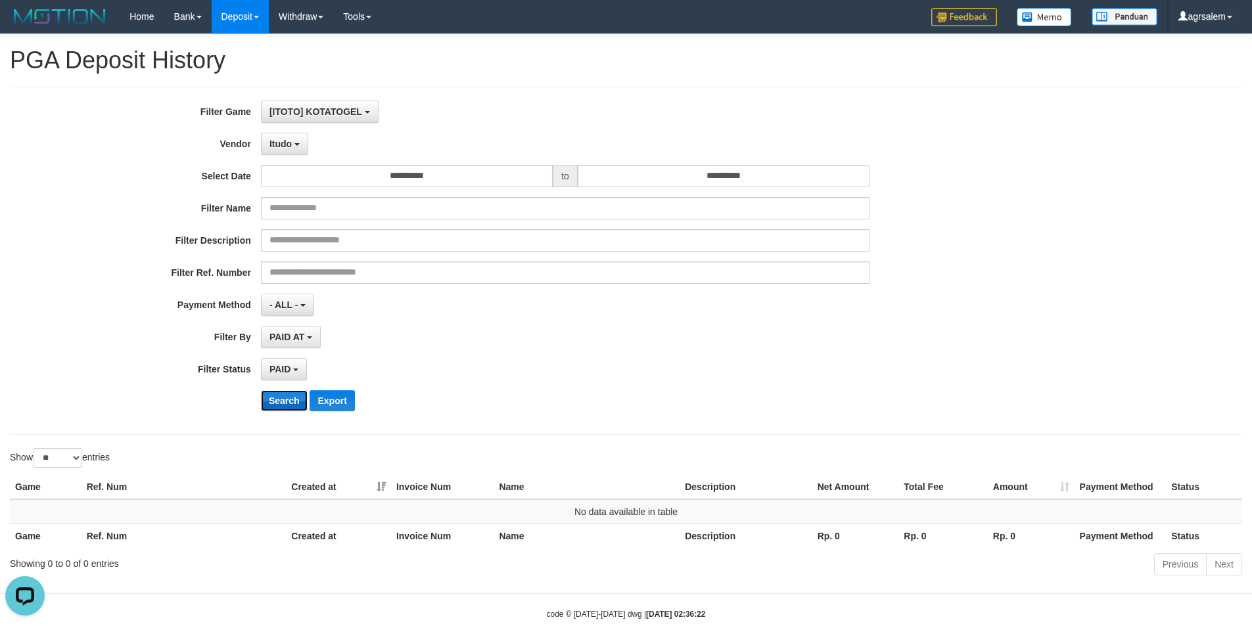
click at [273, 397] on button "Search" at bounding box center [284, 400] width 47 height 21
click at [292, 147] on button "Itudo" at bounding box center [284, 144] width 47 height 22
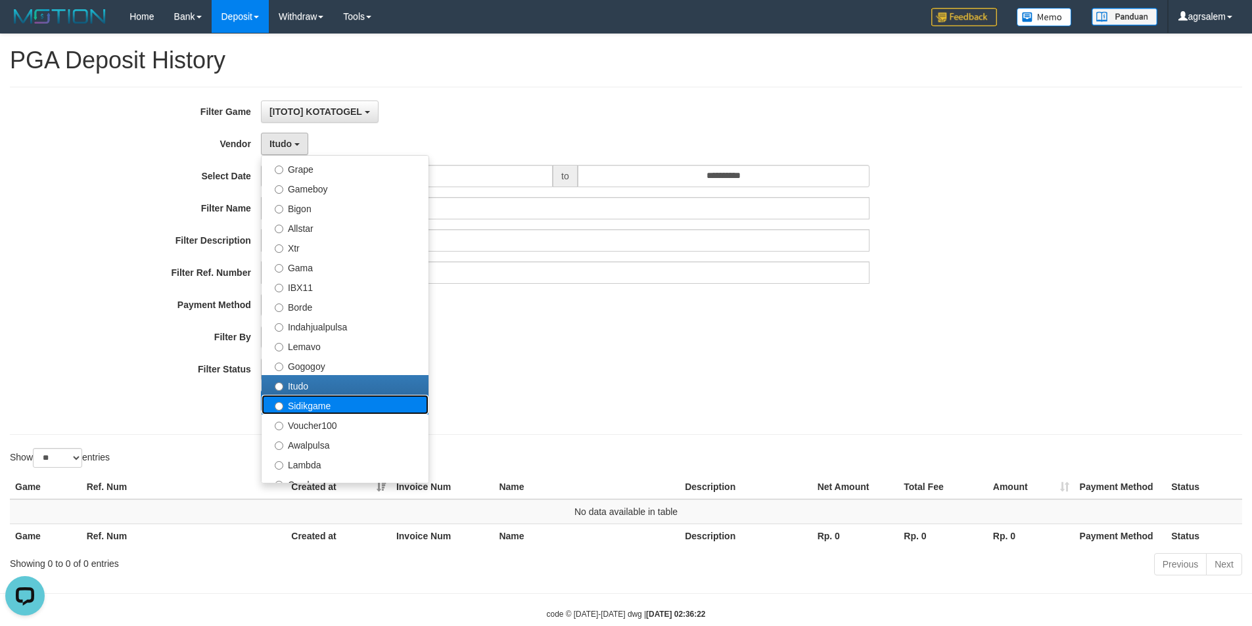
click at [309, 408] on label "Sidikgame" at bounding box center [345, 405] width 167 height 20
select select "**********"
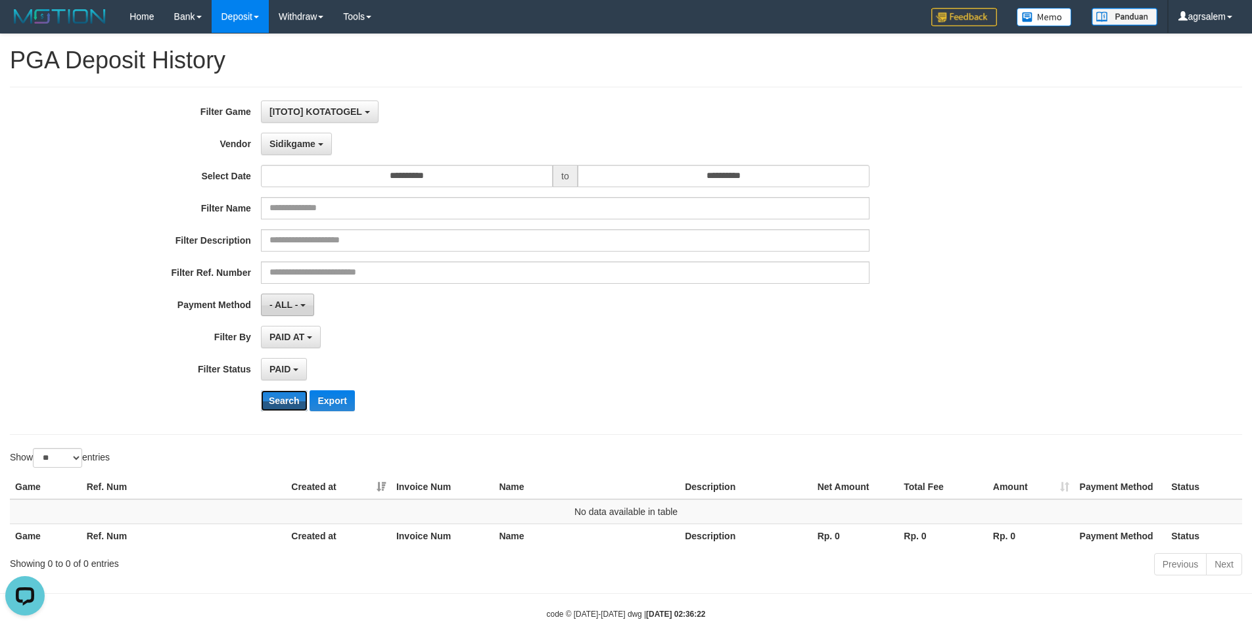
drag, startPoint x: 293, startPoint y: 399, endPoint x: 304, endPoint y: 299, distance: 100.5
click at [293, 398] on button "Search" at bounding box center [284, 400] width 47 height 21
click at [288, 151] on button "Sidikgame" at bounding box center [296, 144] width 71 height 22
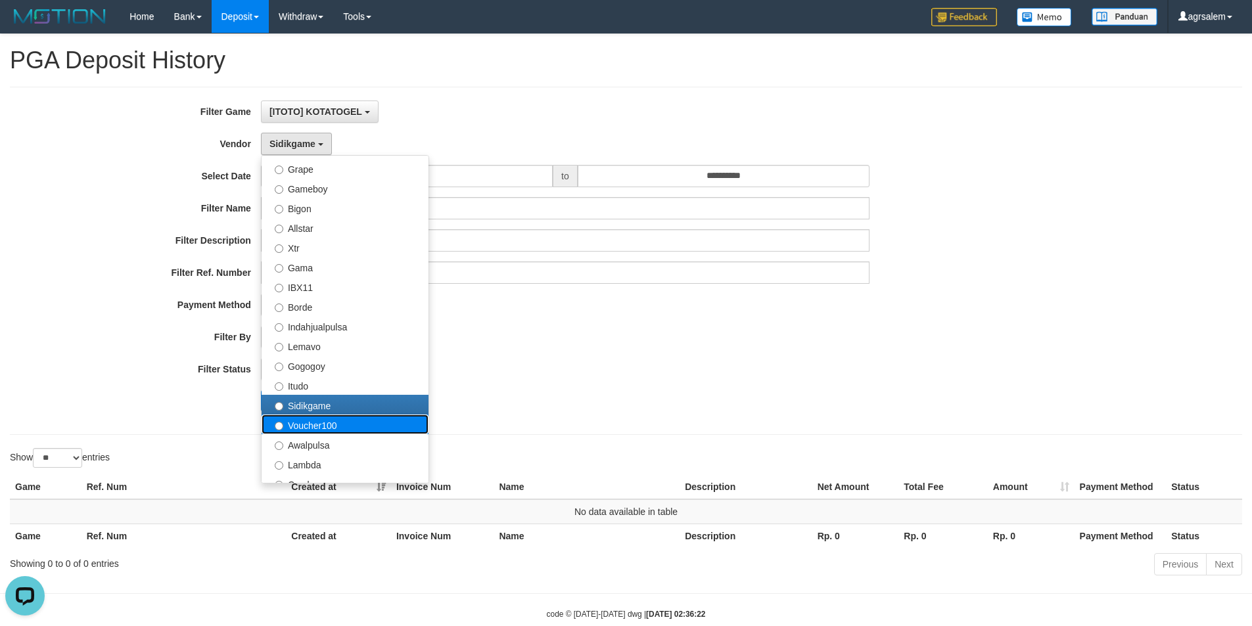
click at [287, 422] on label "Voucher100" at bounding box center [345, 425] width 167 height 20
select select "**********"
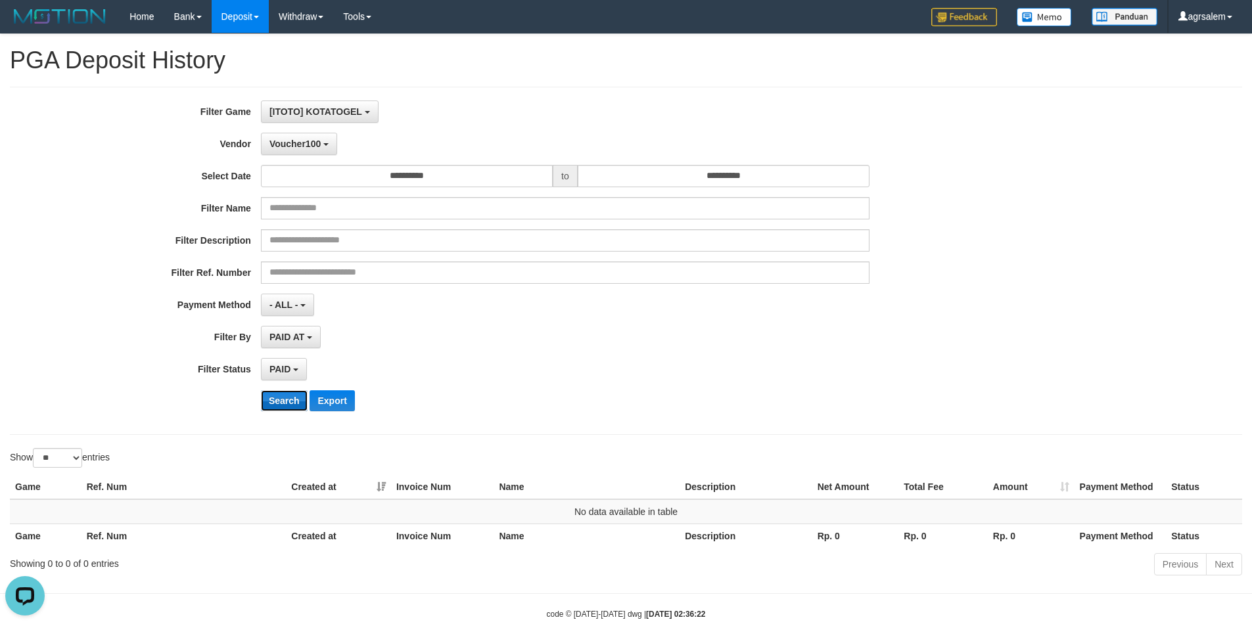
click at [280, 405] on button "Search" at bounding box center [284, 400] width 47 height 21
click at [311, 143] on span "Voucher100" at bounding box center [294, 144] width 51 height 11
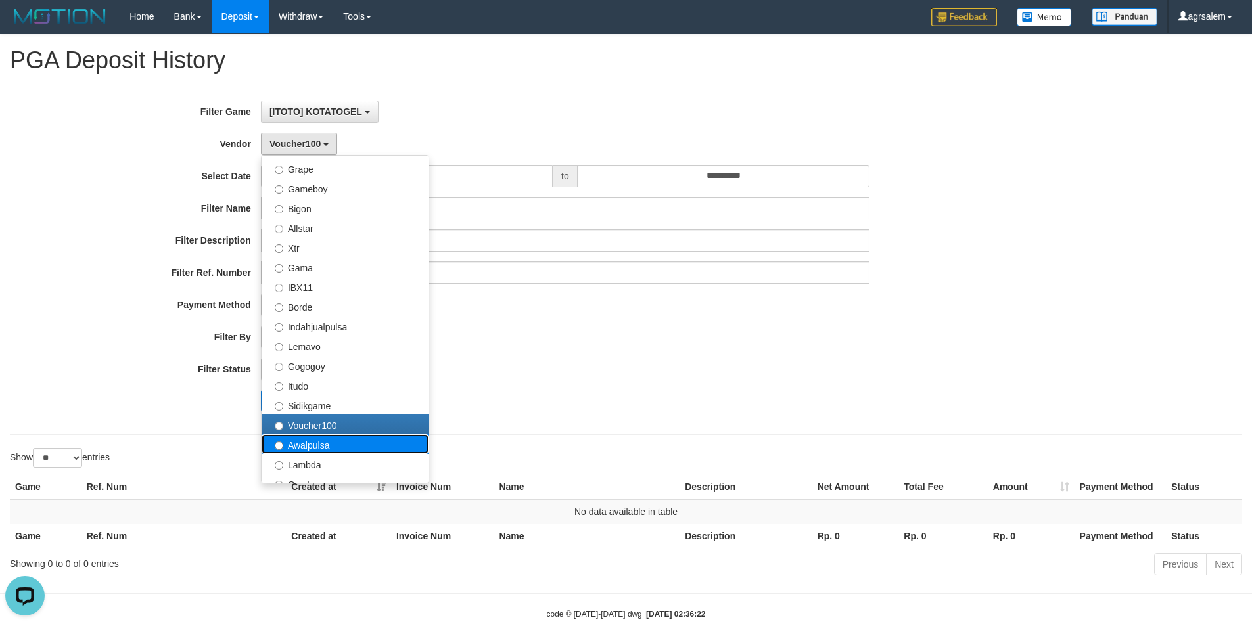
click at [290, 440] on label "Awalpulsa" at bounding box center [345, 444] width 167 height 20
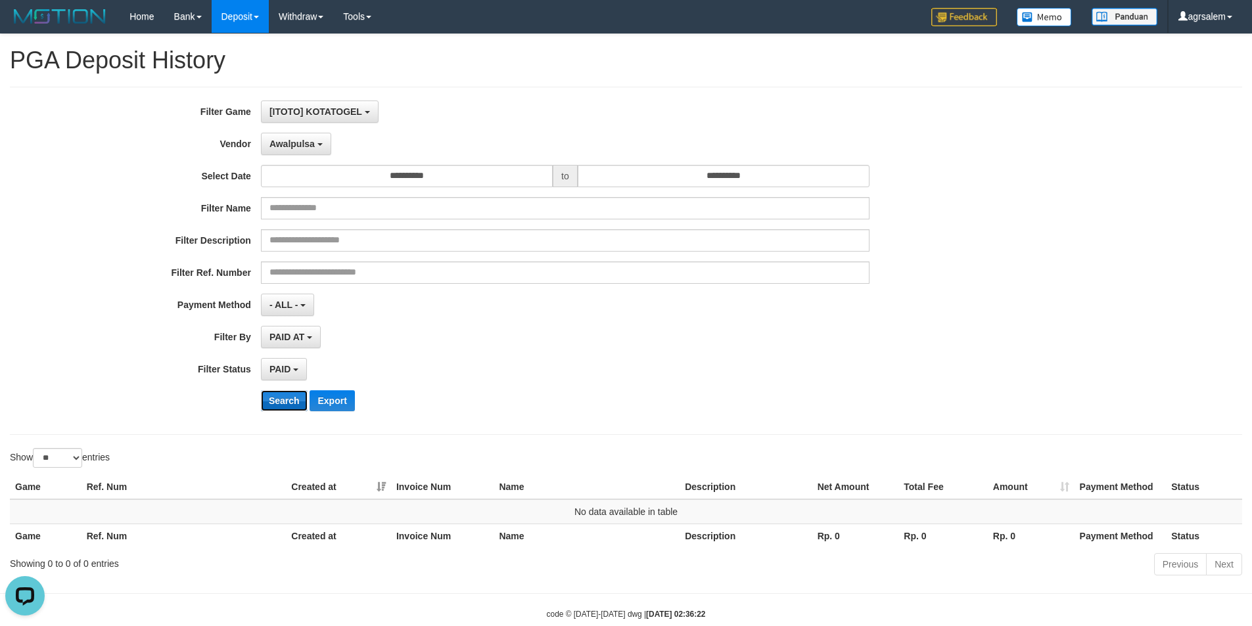
click at [274, 399] on button "Search" at bounding box center [284, 400] width 47 height 21
click at [302, 145] on span "Awalpulsa" at bounding box center [291, 144] width 45 height 11
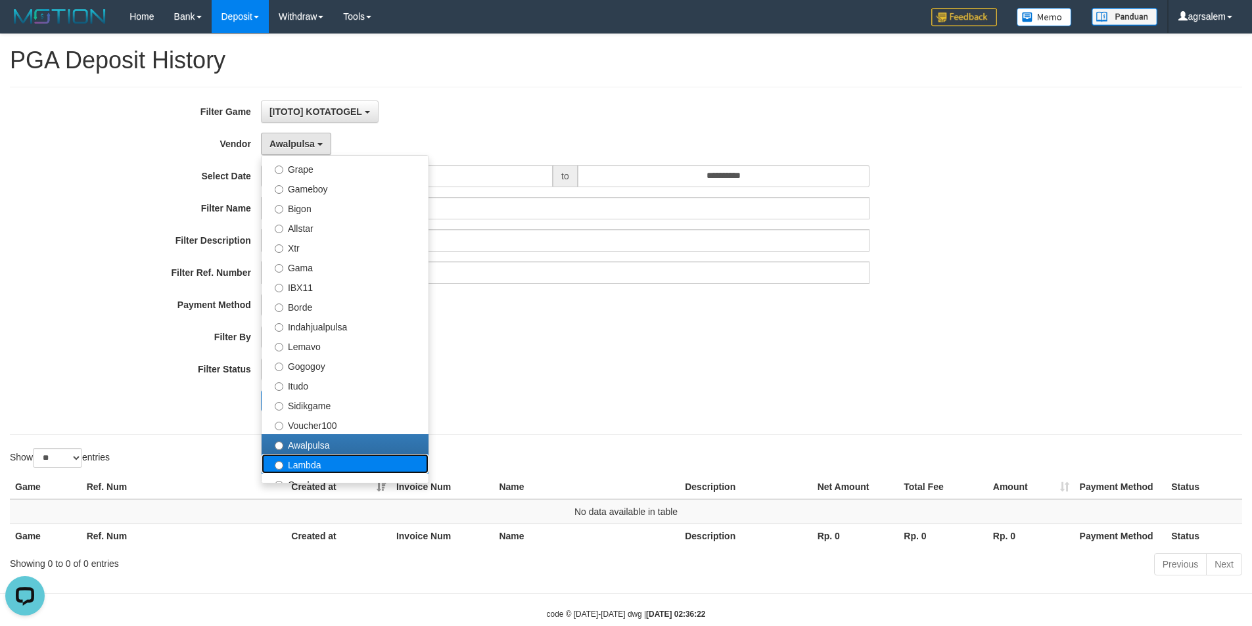
click at [296, 465] on label "Lambda" at bounding box center [345, 464] width 167 height 20
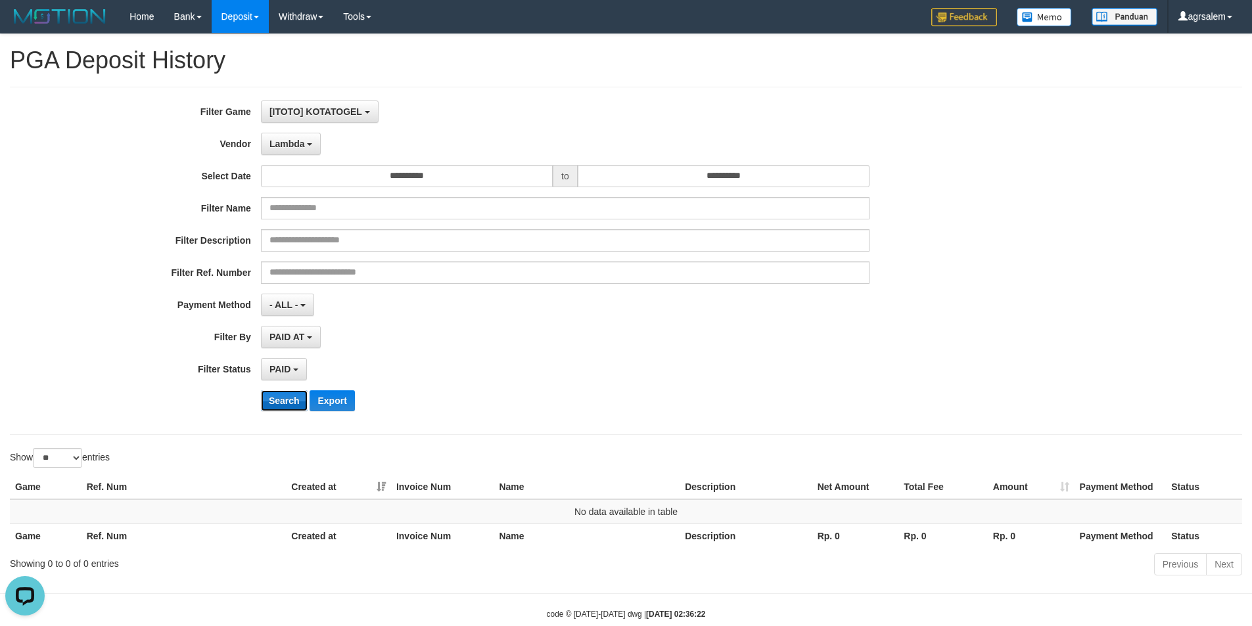
click at [279, 405] on button "Search" at bounding box center [284, 400] width 47 height 21
click at [279, 143] on span "Lambda" at bounding box center [286, 144] width 35 height 11
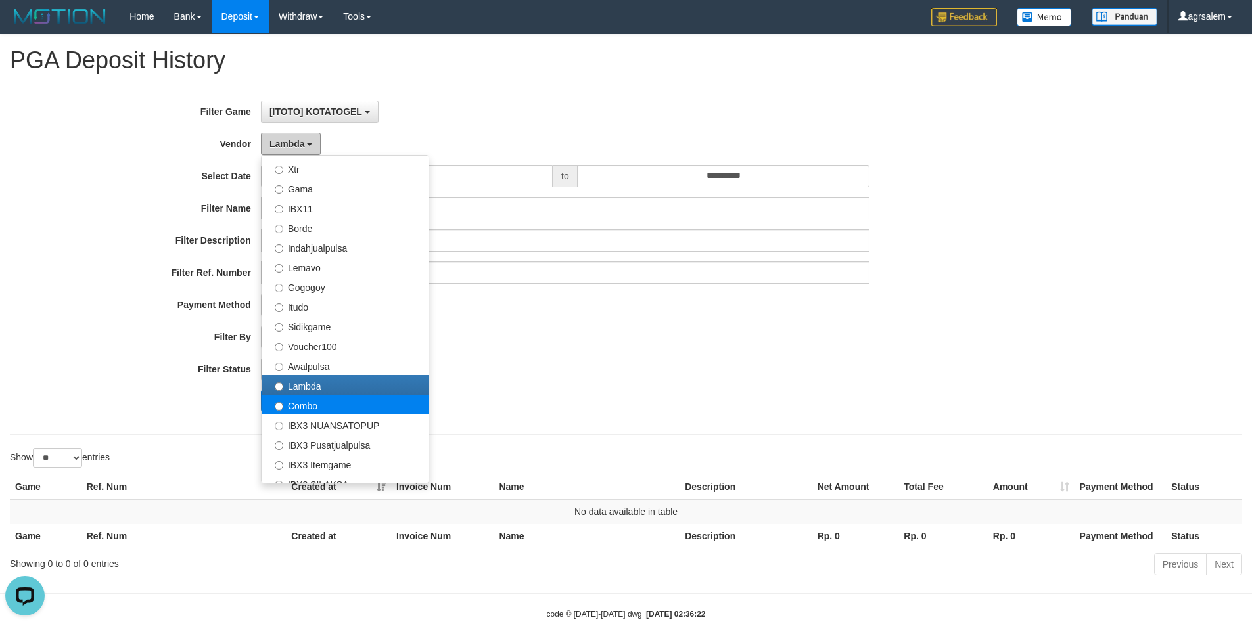
scroll to position [350, 0]
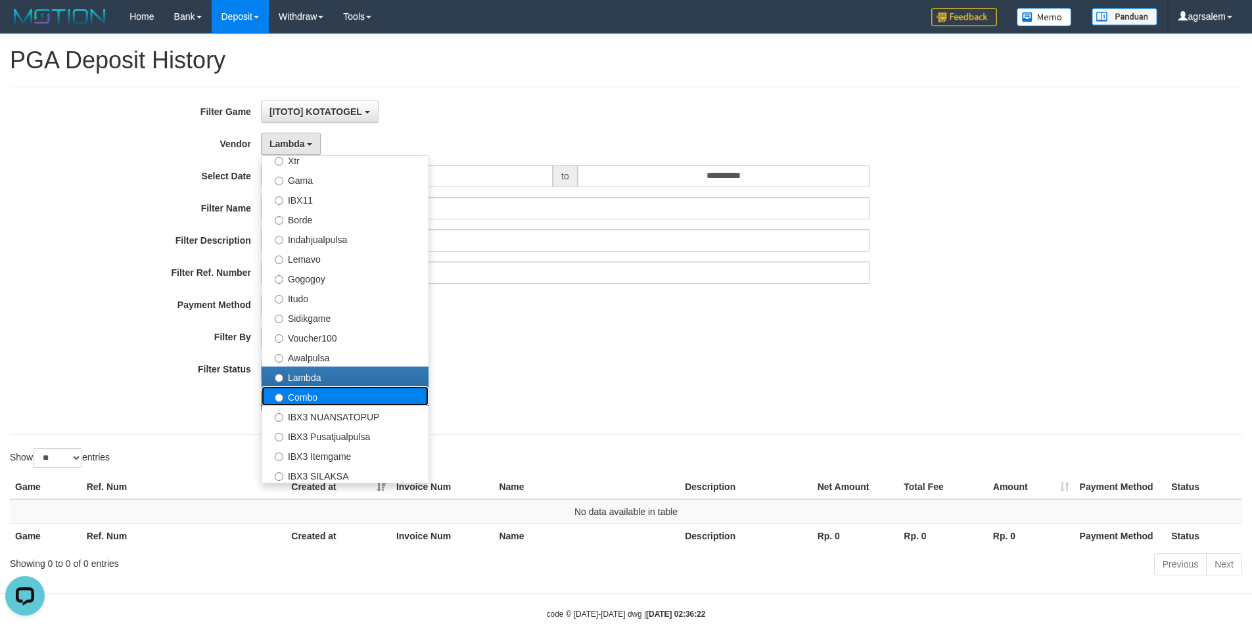
click at [301, 396] on label "Combo" at bounding box center [345, 396] width 167 height 20
select select "**********"
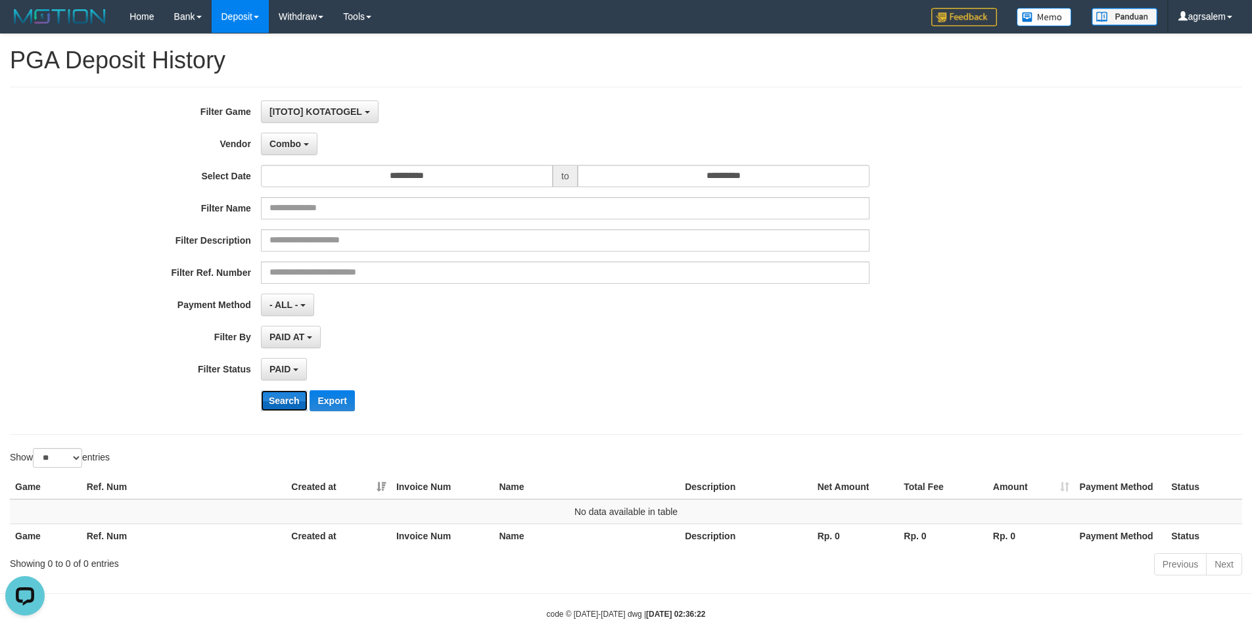
click at [280, 399] on button "Search" at bounding box center [284, 400] width 47 height 21
drag, startPoint x: 286, startPoint y: 145, endPoint x: 269, endPoint y: 173, distance: 32.5
click at [285, 147] on span "Combo" at bounding box center [285, 144] width 32 height 11
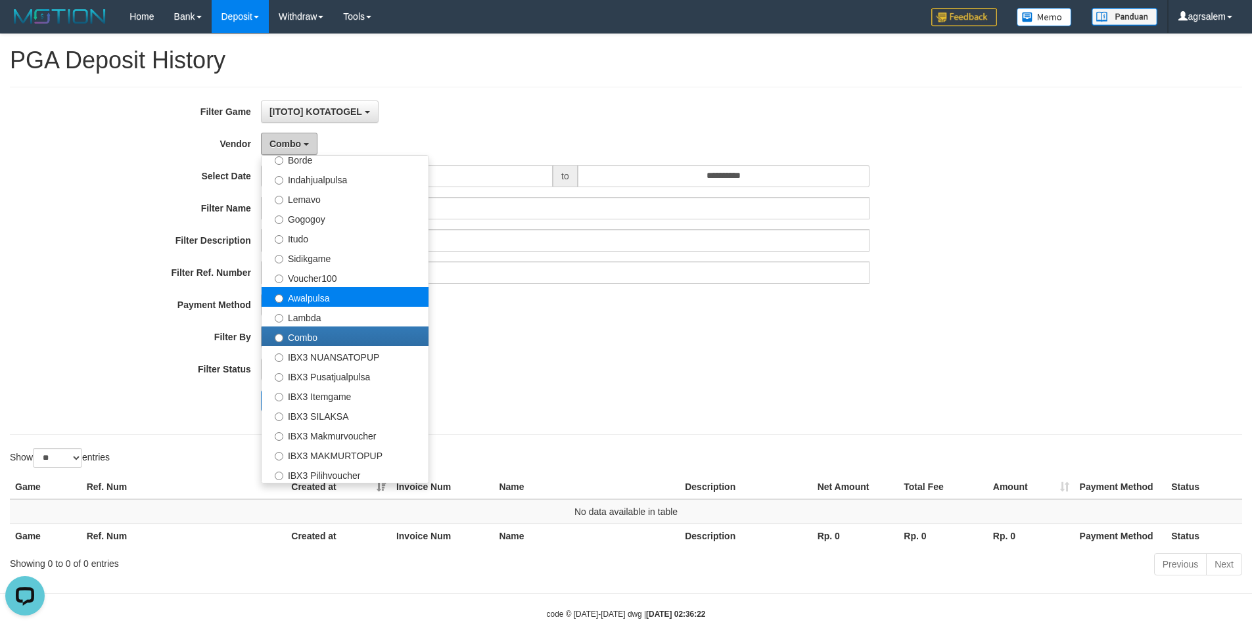
scroll to position [431, 0]
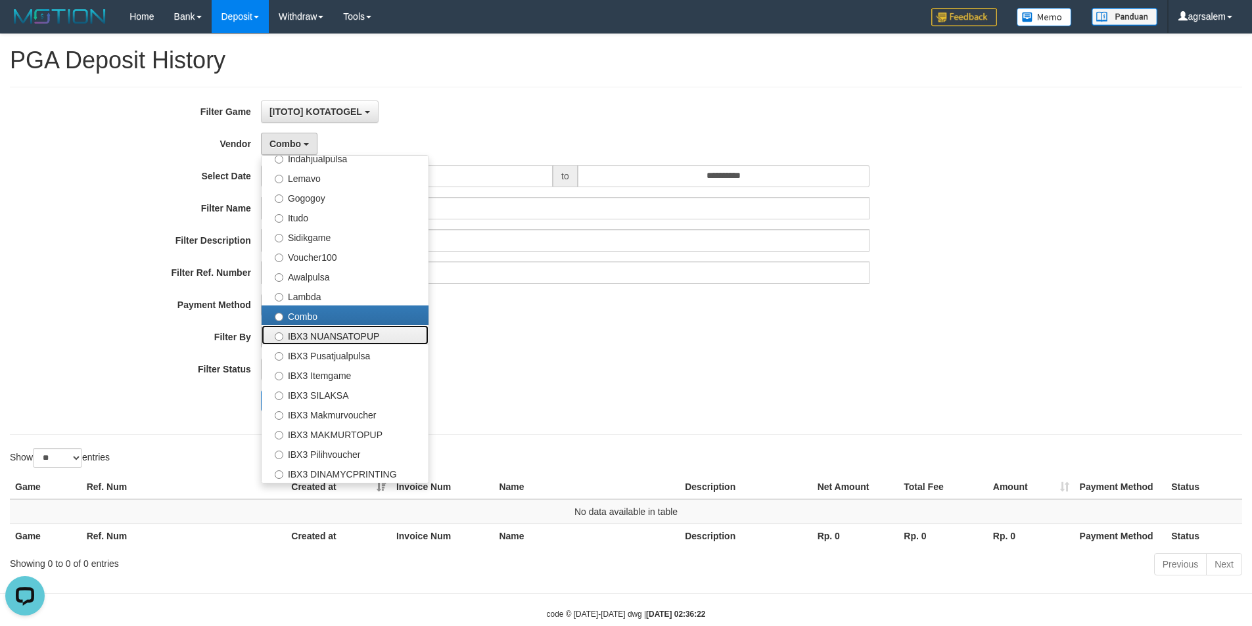
click at [304, 333] on label "IBX3 NUANSATOPUP" at bounding box center [345, 335] width 167 height 20
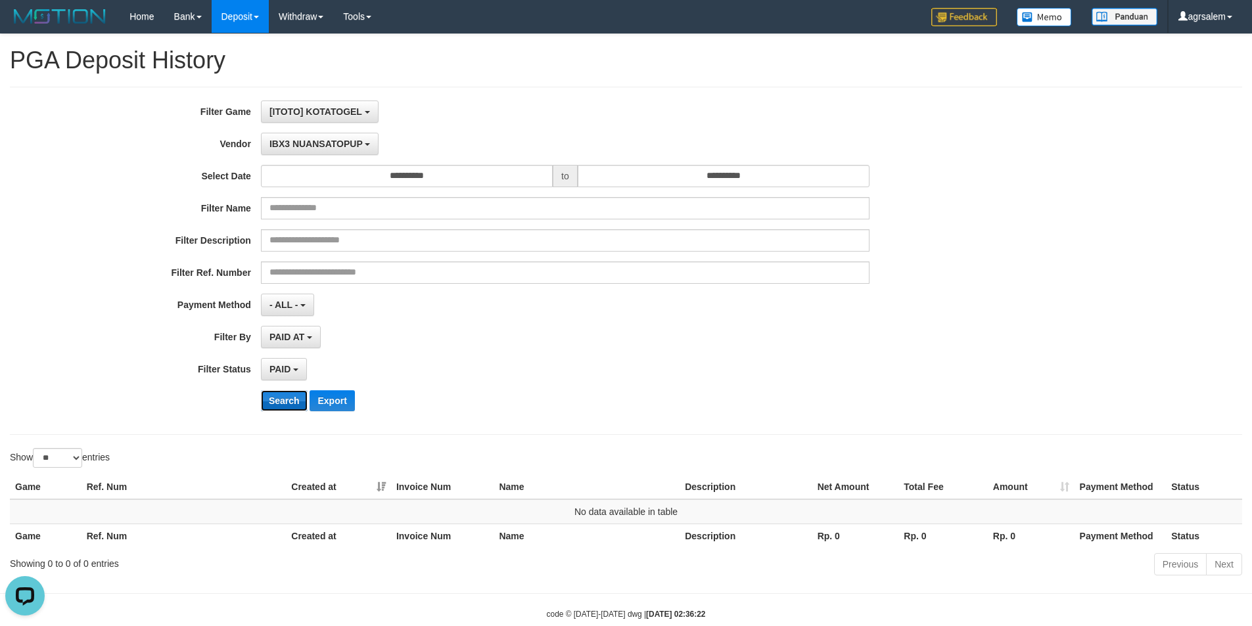
click at [282, 405] on button "Search" at bounding box center [284, 400] width 47 height 21
click at [287, 147] on span "IBX3 NUANSATOPUP" at bounding box center [315, 144] width 93 height 11
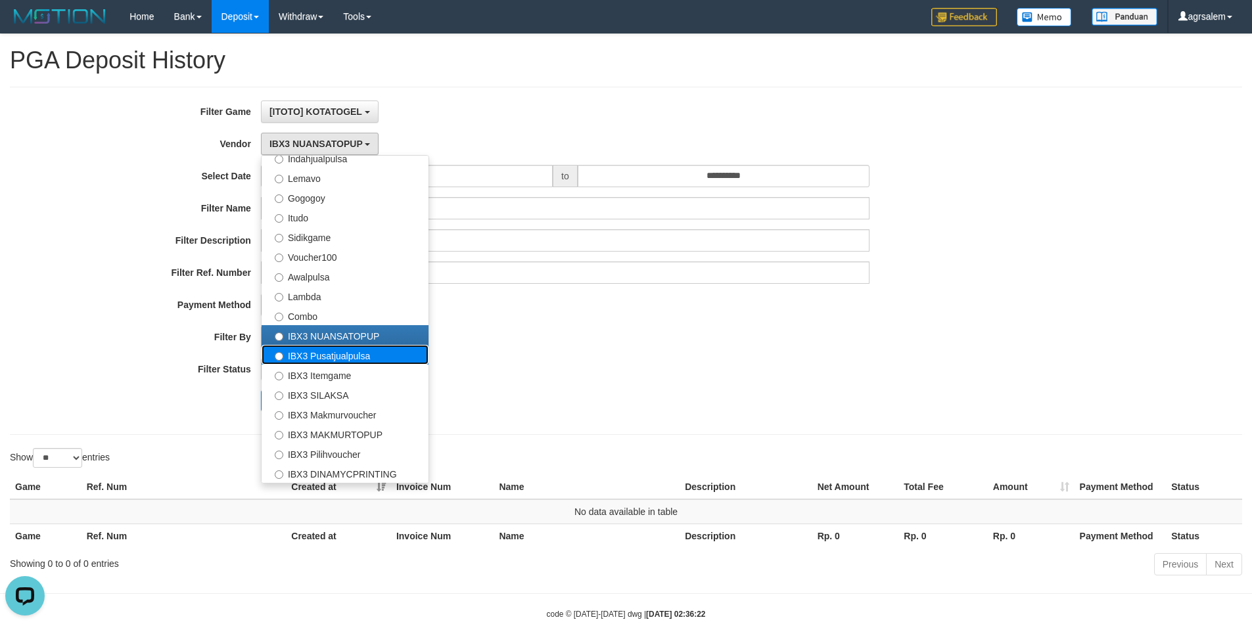
click at [309, 360] on label "IBX3 Pusatjualpulsa" at bounding box center [345, 355] width 167 height 20
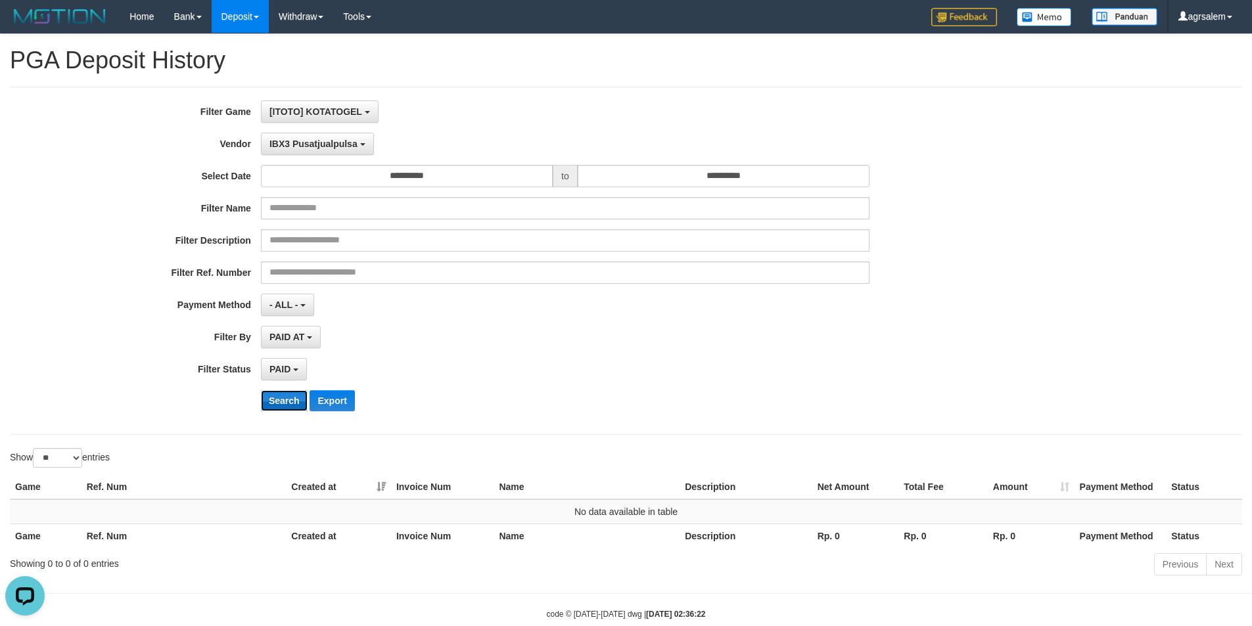
click at [280, 409] on button "Search" at bounding box center [284, 400] width 47 height 21
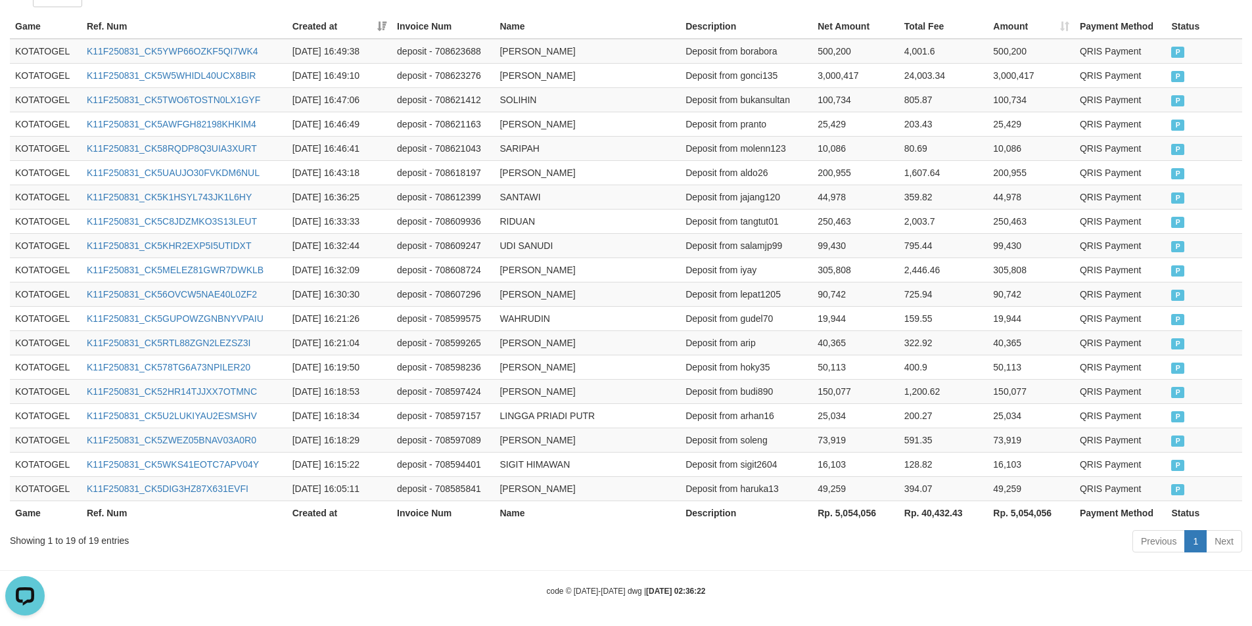
scroll to position [465, 0]
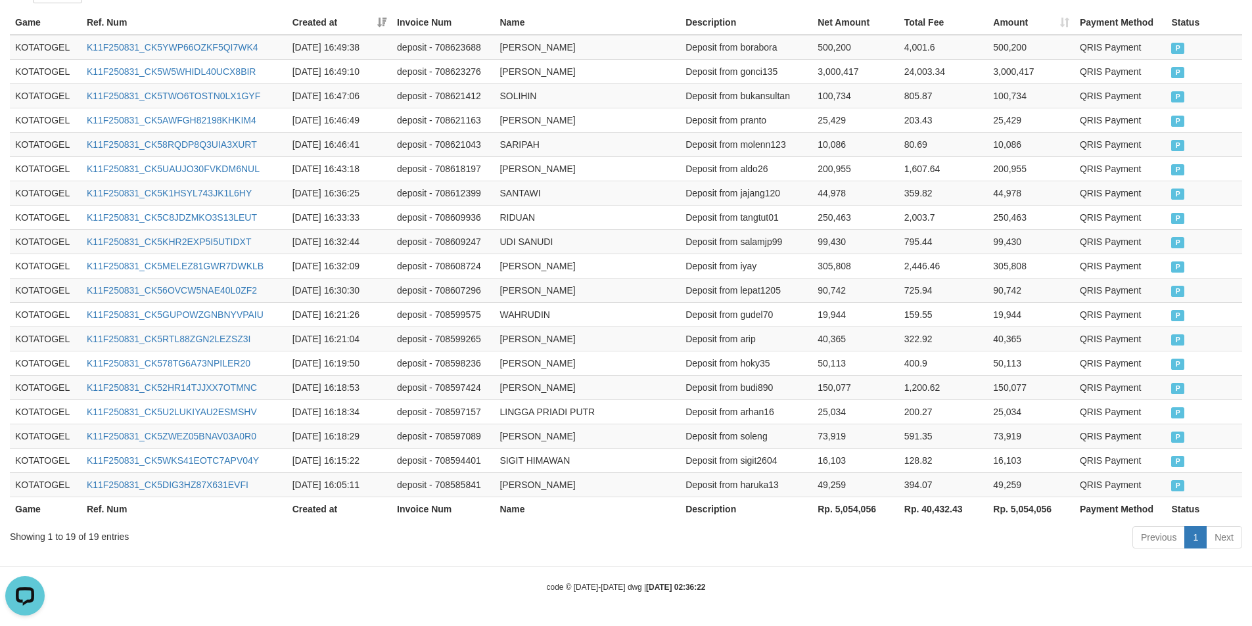
click at [846, 514] on th "Rp. 5,054,056" at bounding box center [855, 509] width 87 height 24
click at [845, 513] on th "Rp. 5,054,056" at bounding box center [855, 509] width 87 height 24
copy th "5,054,056"
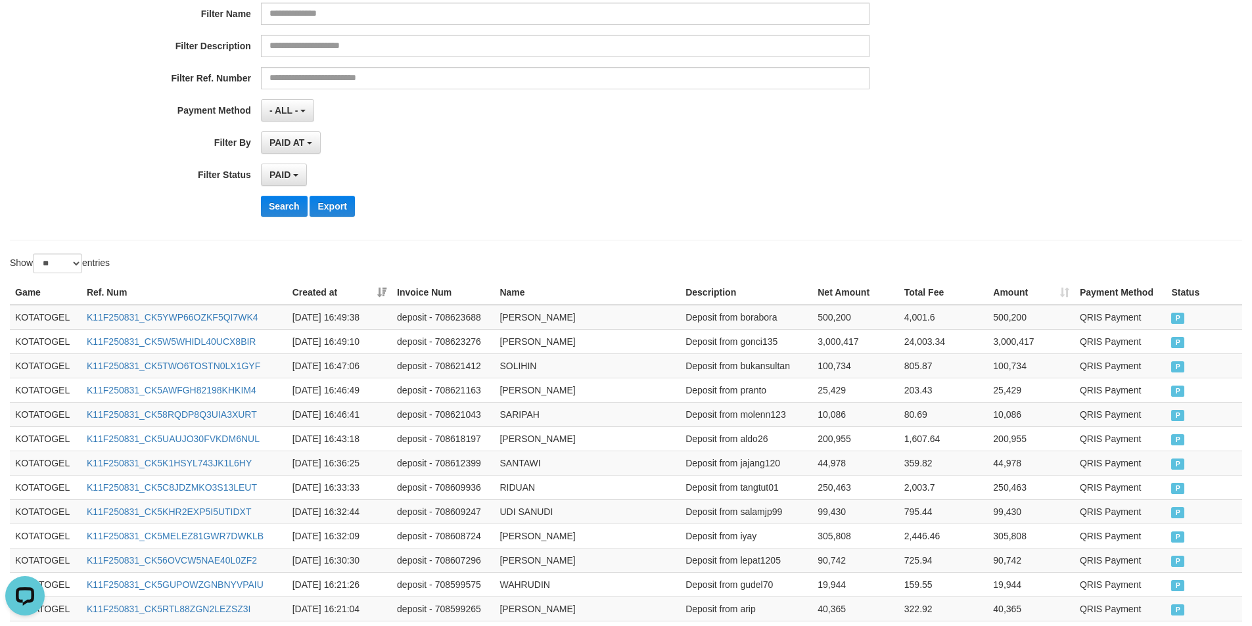
scroll to position [114, 0]
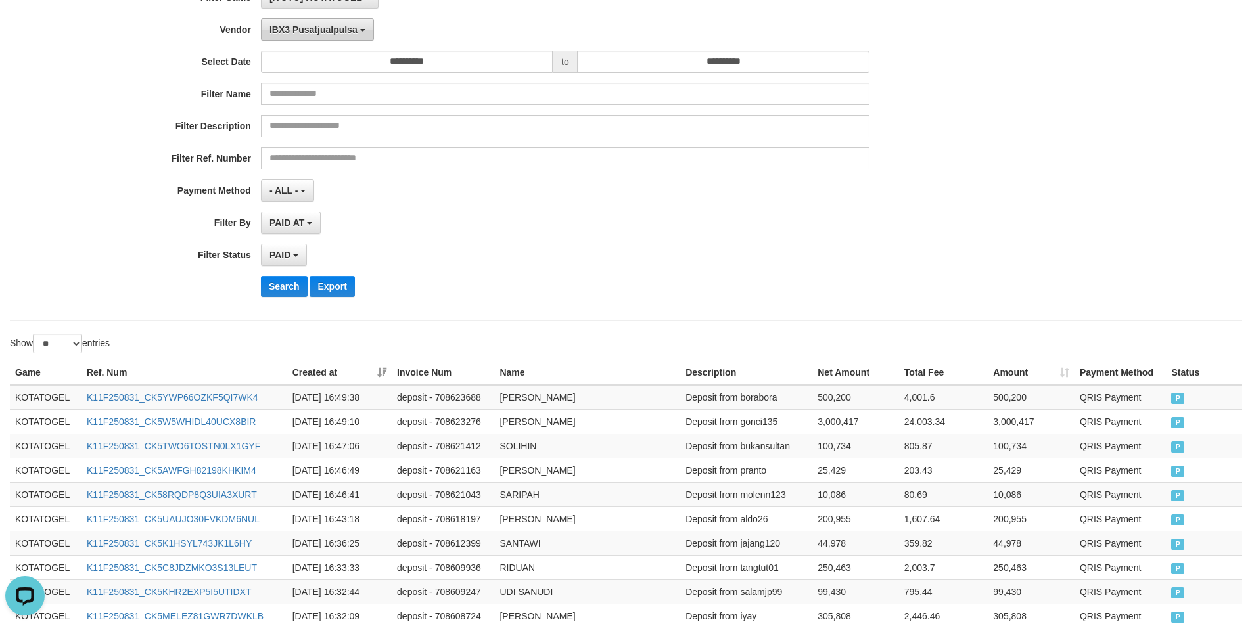
click at [298, 30] on span "IBX3 Pusatjualpulsa" at bounding box center [313, 29] width 88 height 11
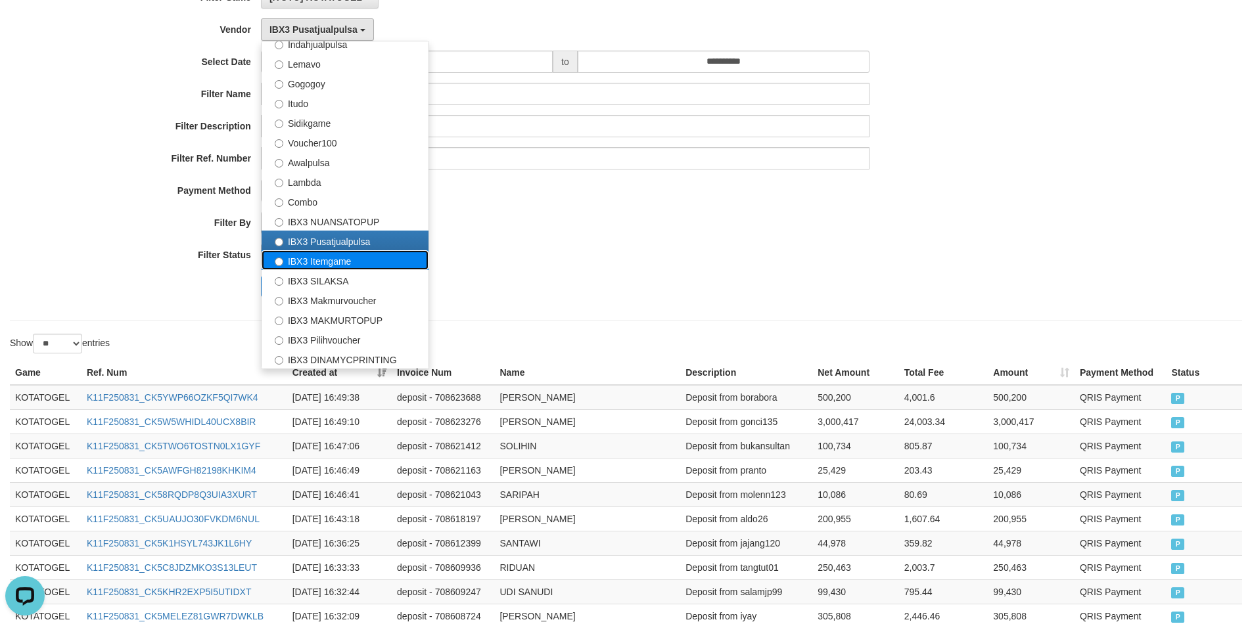
click at [304, 265] on label "IBX3 Itemgame" at bounding box center [345, 260] width 167 height 20
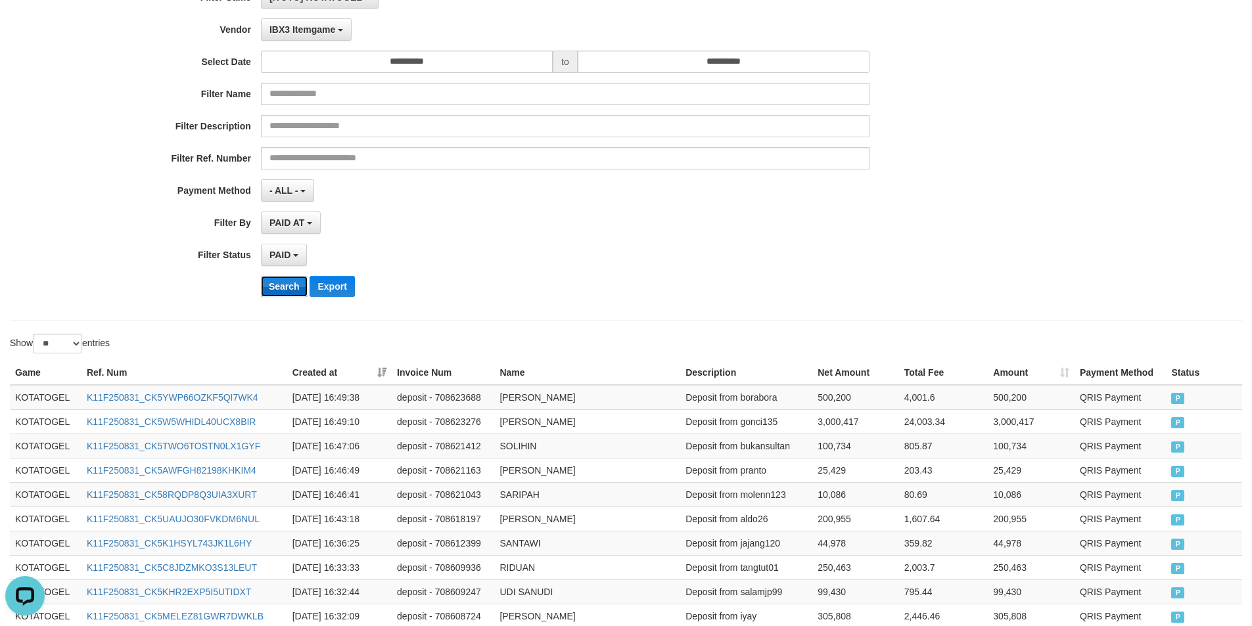
click at [272, 290] on button "Search" at bounding box center [284, 286] width 47 height 21
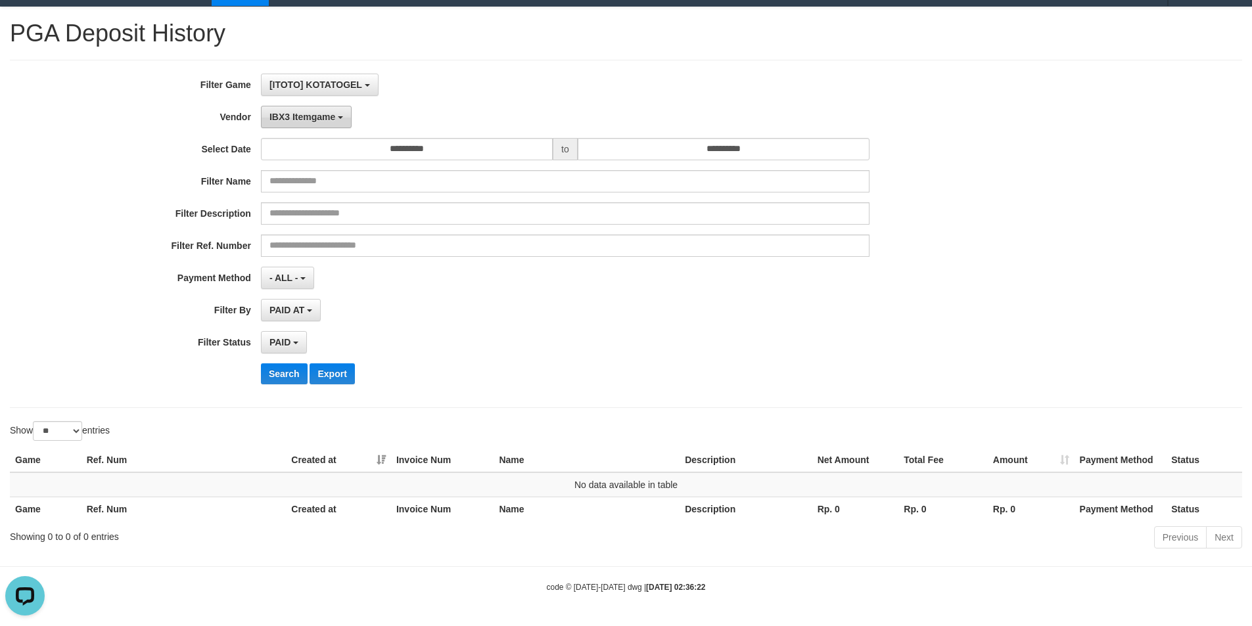
click at [290, 121] on span "IBX3 Itemgame" at bounding box center [302, 117] width 66 height 11
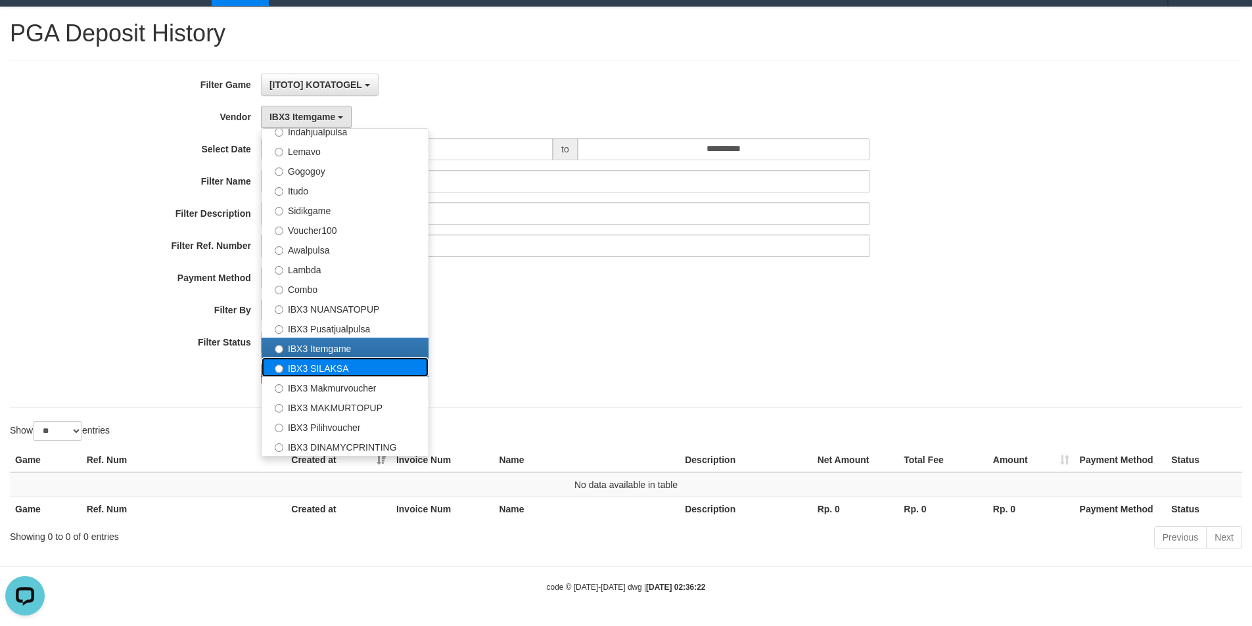
click at [314, 371] on label "IBX3 SILAKSA" at bounding box center [345, 367] width 167 height 20
select select "**********"
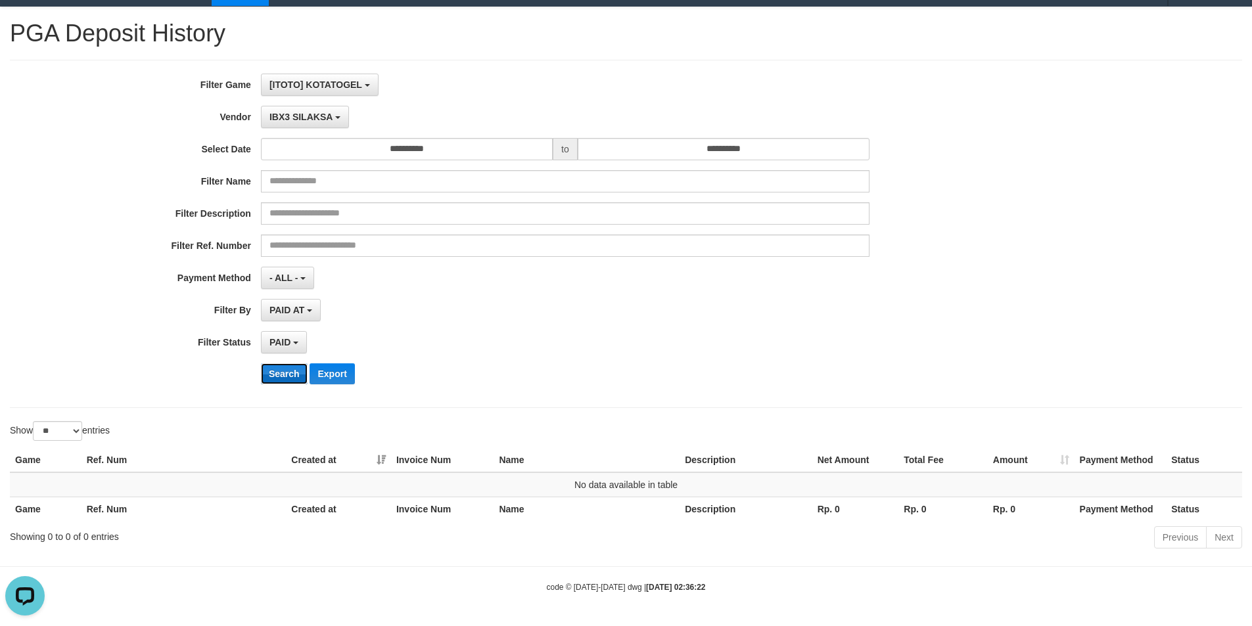
click at [299, 371] on button "Search" at bounding box center [284, 373] width 47 height 21
click at [303, 117] on span "IBX3 SILAKSA" at bounding box center [300, 117] width 63 height 11
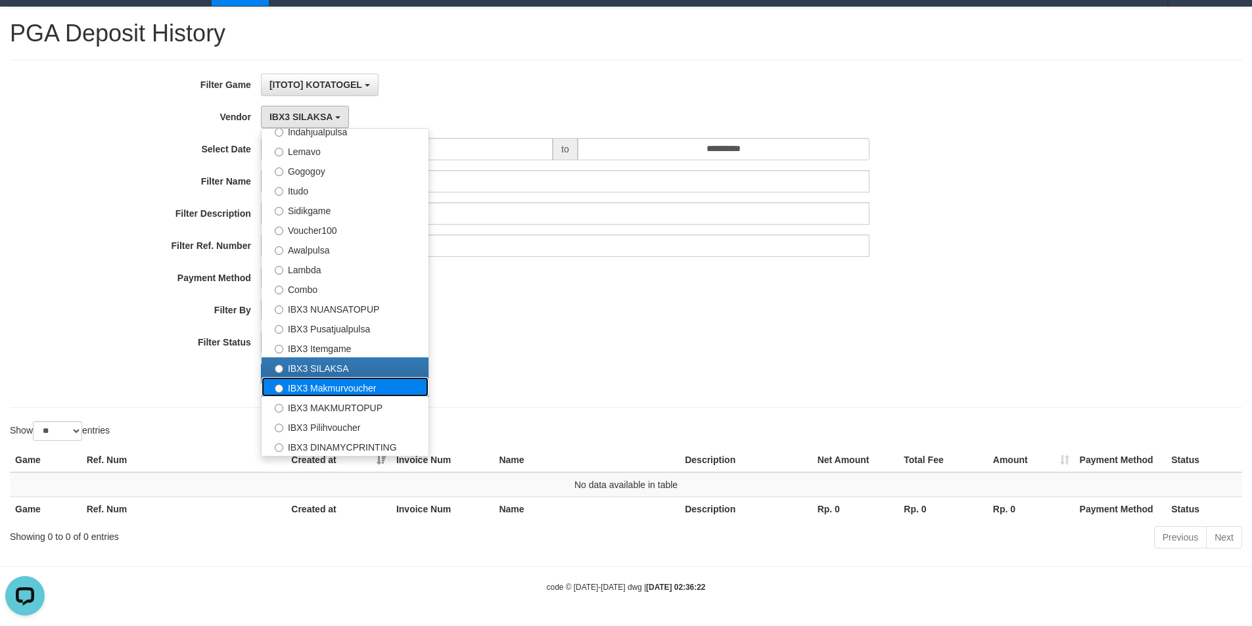
click at [304, 385] on label "IBX3 Makmurvoucher" at bounding box center [345, 387] width 167 height 20
select select "**********"
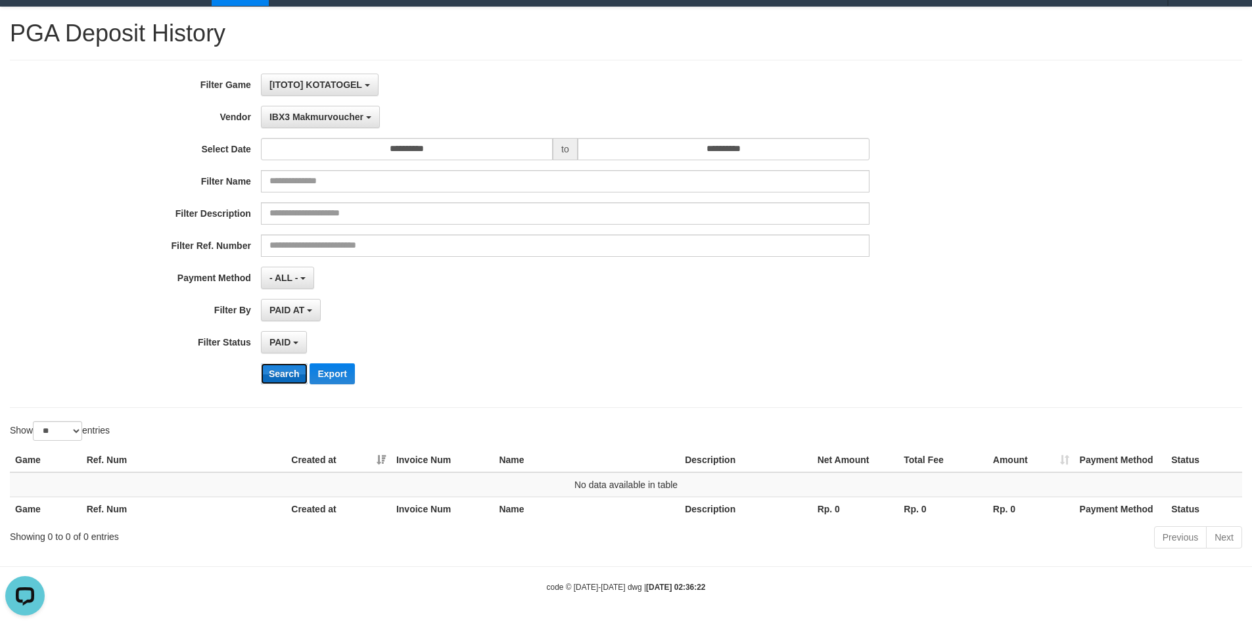
click at [284, 382] on button "Search" at bounding box center [284, 373] width 47 height 21
click at [301, 119] on span "IBX3 Makmurvoucher" at bounding box center [316, 117] width 94 height 11
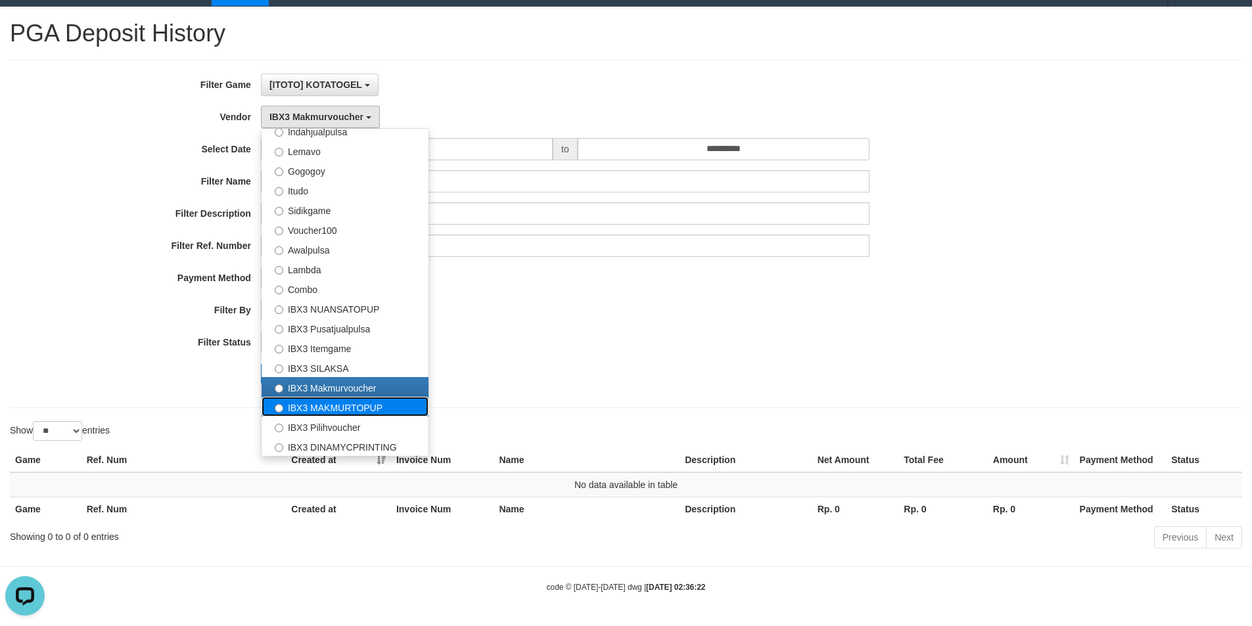
click at [288, 405] on label "IBX3 MAKMURTOPUP" at bounding box center [345, 407] width 167 height 20
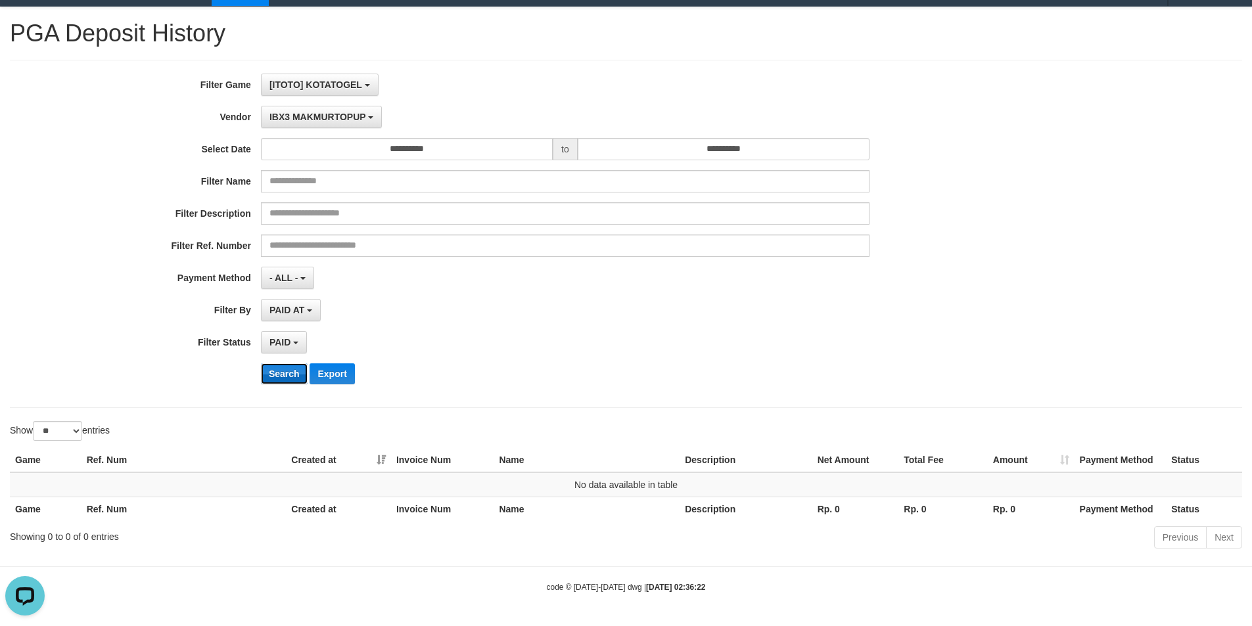
click at [283, 379] on button "Search" at bounding box center [284, 373] width 47 height 21
drag, startPoint x: 298, startPoint y: 124, endPoint x: 305, endPoint y: 138, distance: 15.3
click at [304, 133] on div "**********" at bounding box center [521, 234] width 1043 height 321
click at [323, 121] on span "IBX3 MAKMURTOPUP" at bounding box center [317, 117] width 97 height 11
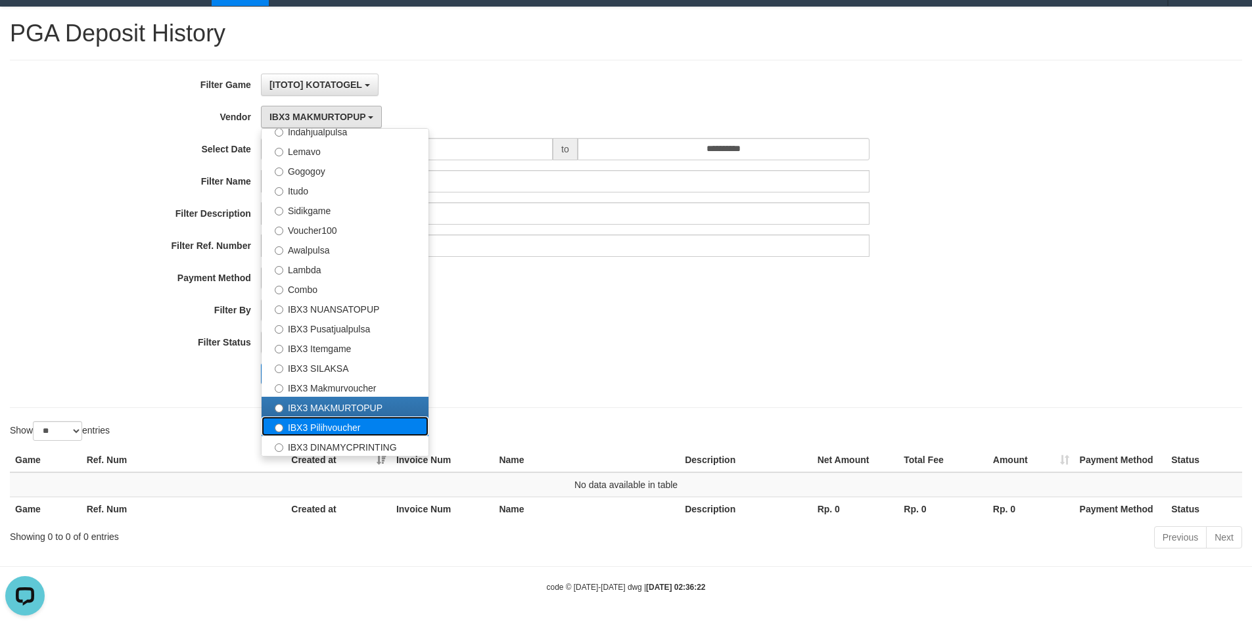
click at [300, 424] on label "IBX3 Pilihvoucher" at bounding box center [345, 427] width 167 height 20
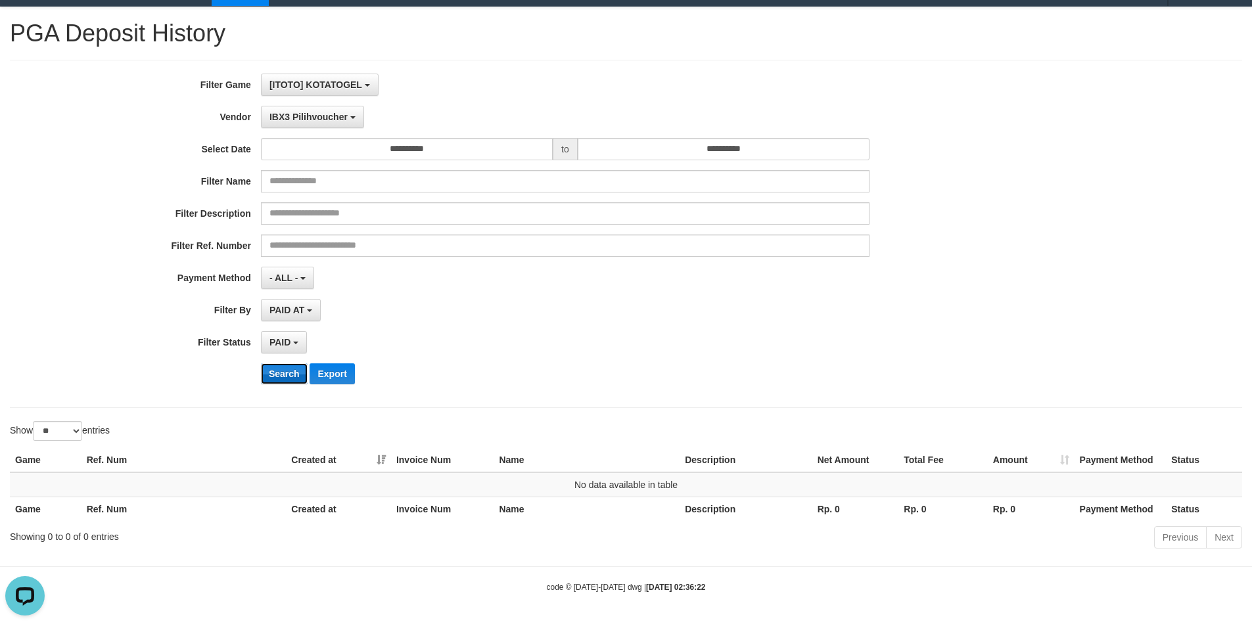
click at [281, 378] on button "Search" at bounding box center [284, 373] width 47 height 21
click at [296, 124] on button "IBX3 Pilihvoucher" at bounding box center [312, 117] width 103 height 22
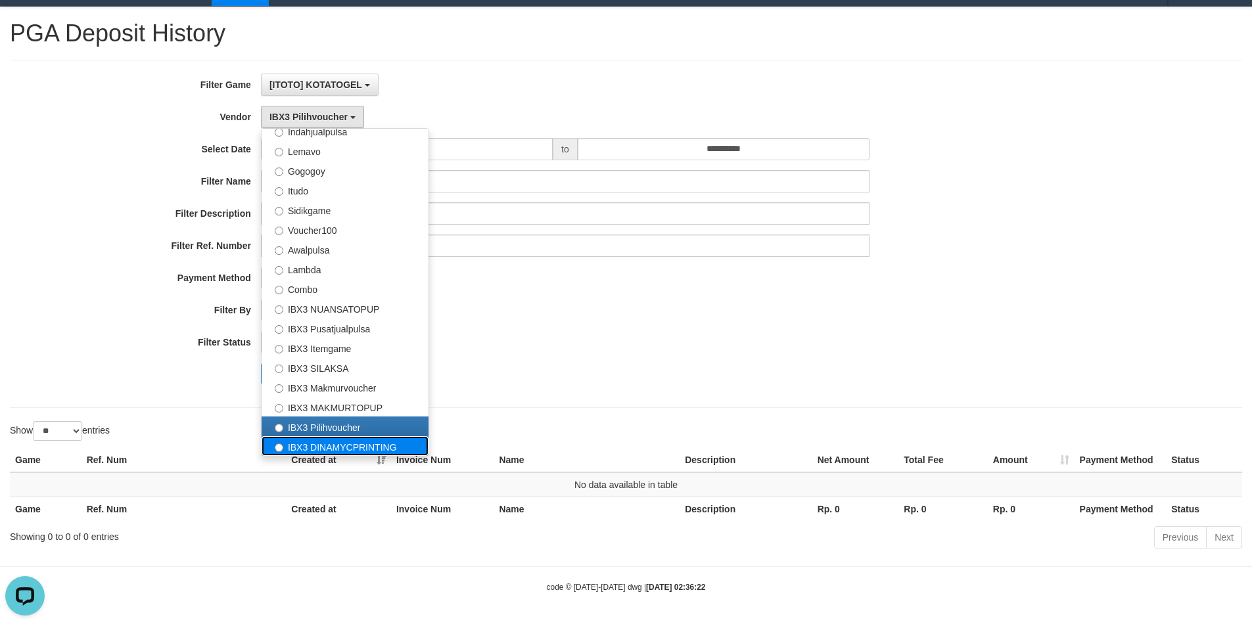
click at [300, 449] on label "IBX3 DINAMYCPRINTING" at bounding box center [345, 446] width 167 height 20
select select "**********"
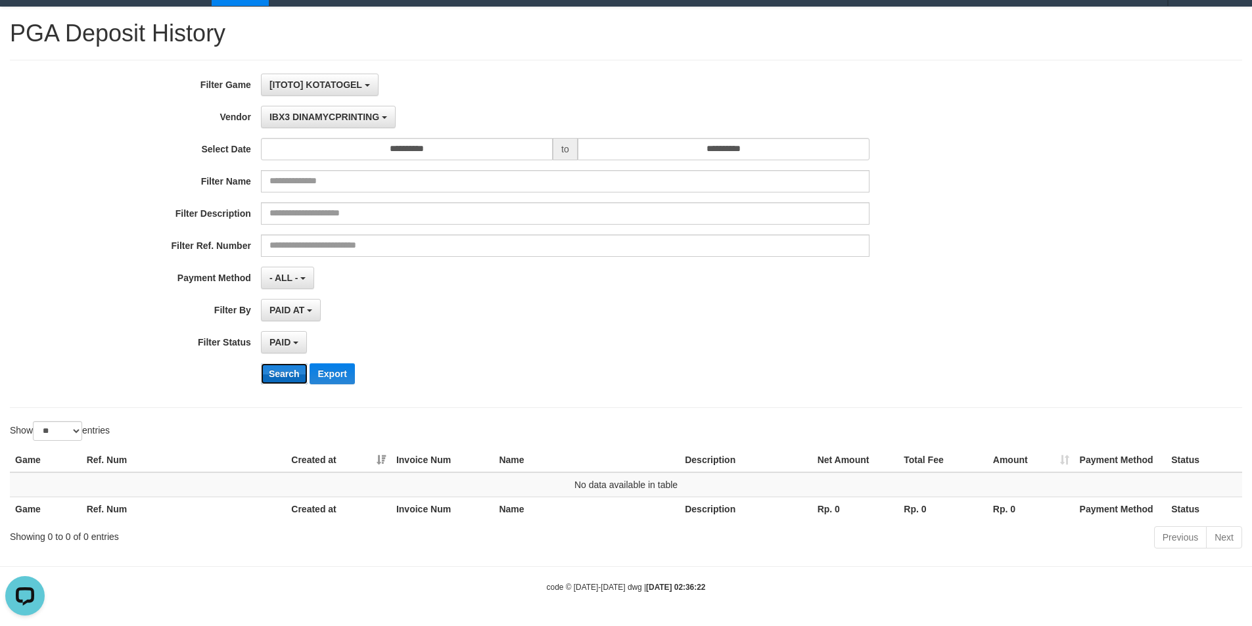
click at [273, 369] on button "Search" at bounding box center [284, 373] width 47 height 21
drag, startPoint x: 298, startPoint y: 125, endPoint x: 308, endPoint y: 147, distance: 23.8
click at [303, 132] on div "**********" at bounding box center [521, 234] width 1043 height 321
drag, startPoint x: 288, startPoint y: 111, endPoint x: 289, endPoint y: 140, distance: 28.9
click at [289, 112] on span "IBX3 DINAMYCPRINTING" at bounding box center [324, 117] width 110 height 11
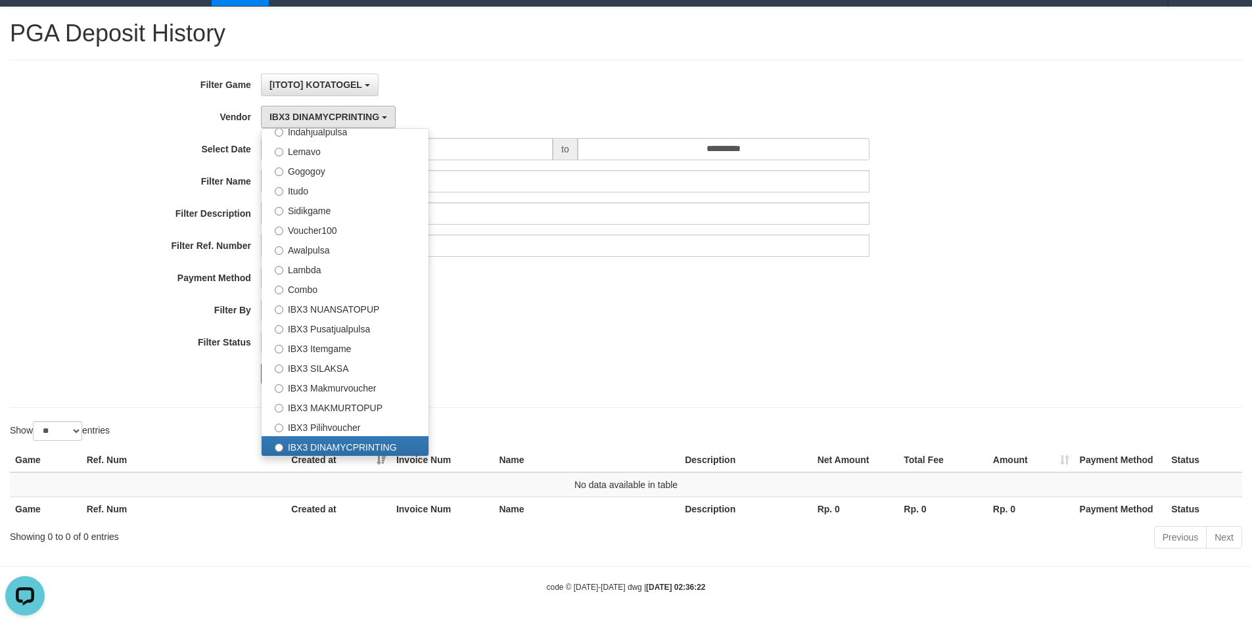
click at [658, 363] on div "Search Export" at bounding box center [652, 373] width 783 height 21
